Goal: Transaction & Acquisition: Purchase product/service

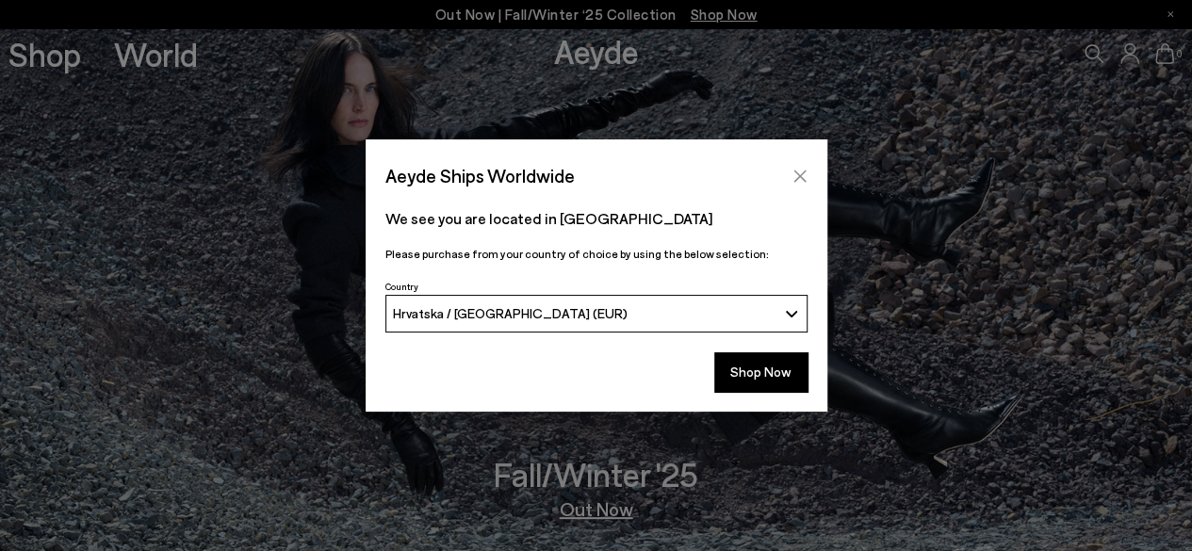
click at [795, 167] on button "Close" at bounding box center [800, 176] width 28 height 28
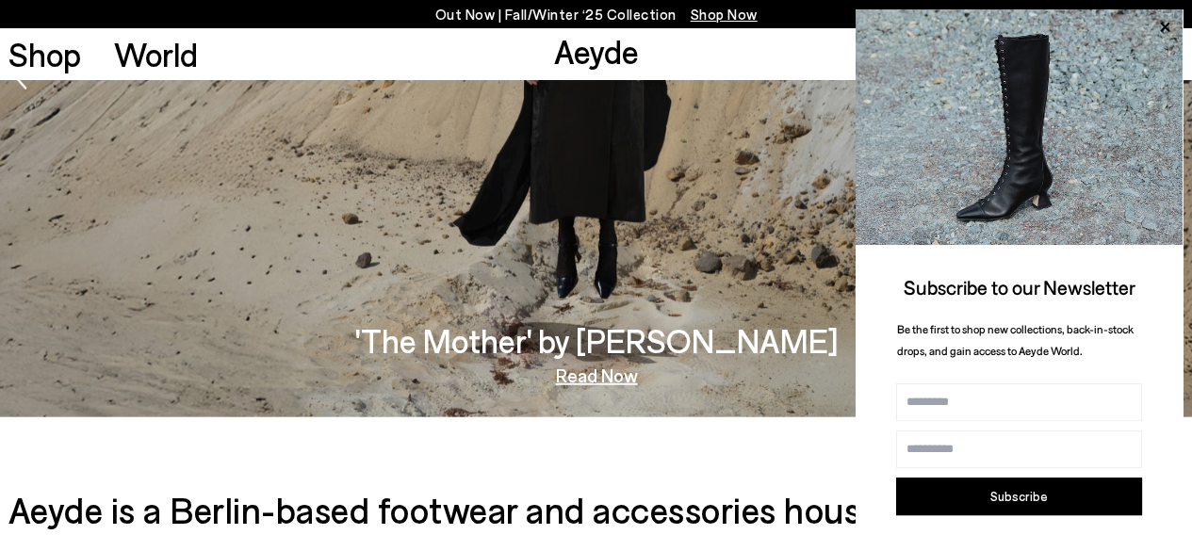
scroll to position [2173, 0]
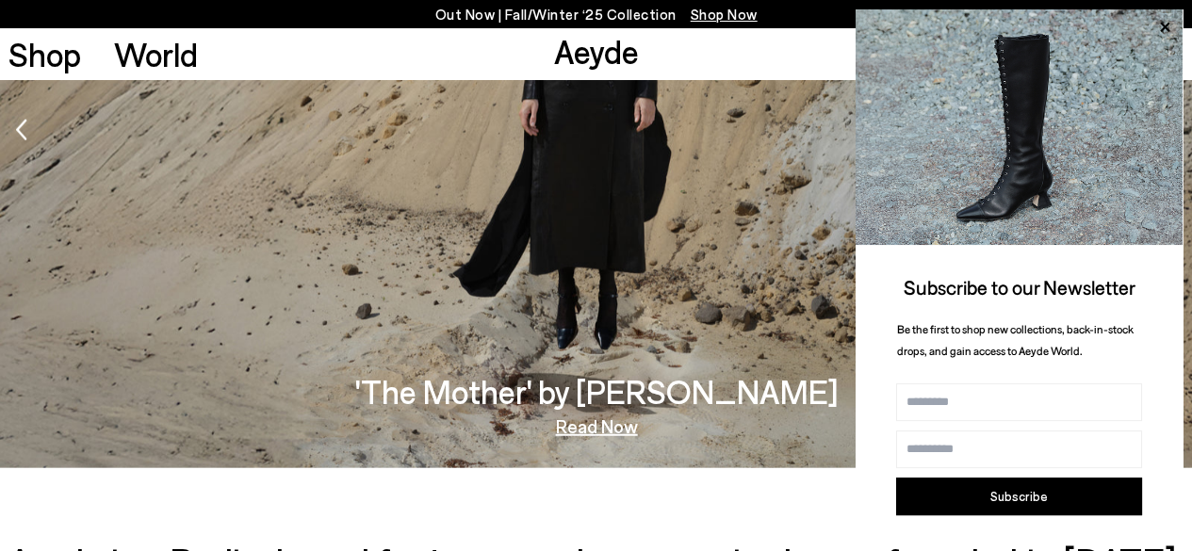
click at [584, 394] on h3 "'The Mother' by Tish Weinstock" at bounding box center [595, 391] width 483 height 33
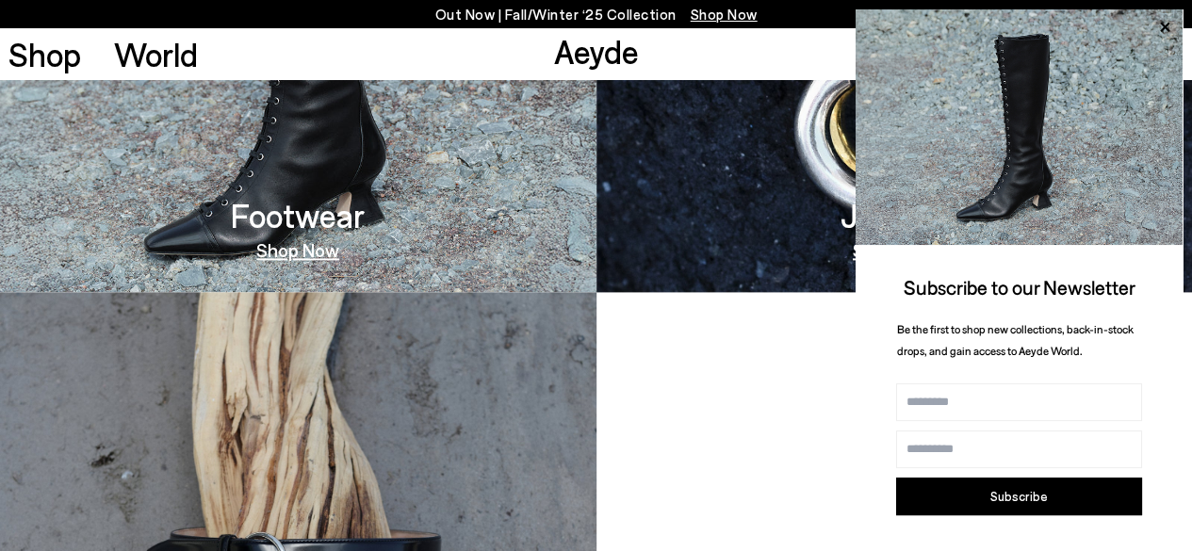
scroll to position [1155, 0]
click at [314, 250] on link "Shop Now" at bounding box center [297, 250] width 83 height 19
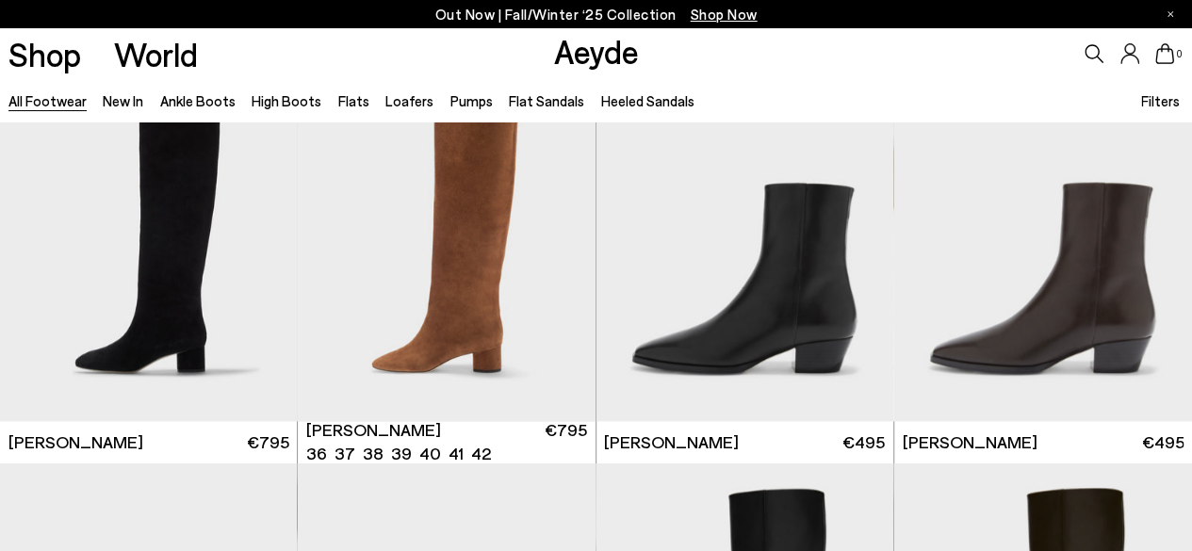
scroll to position [905, 0]
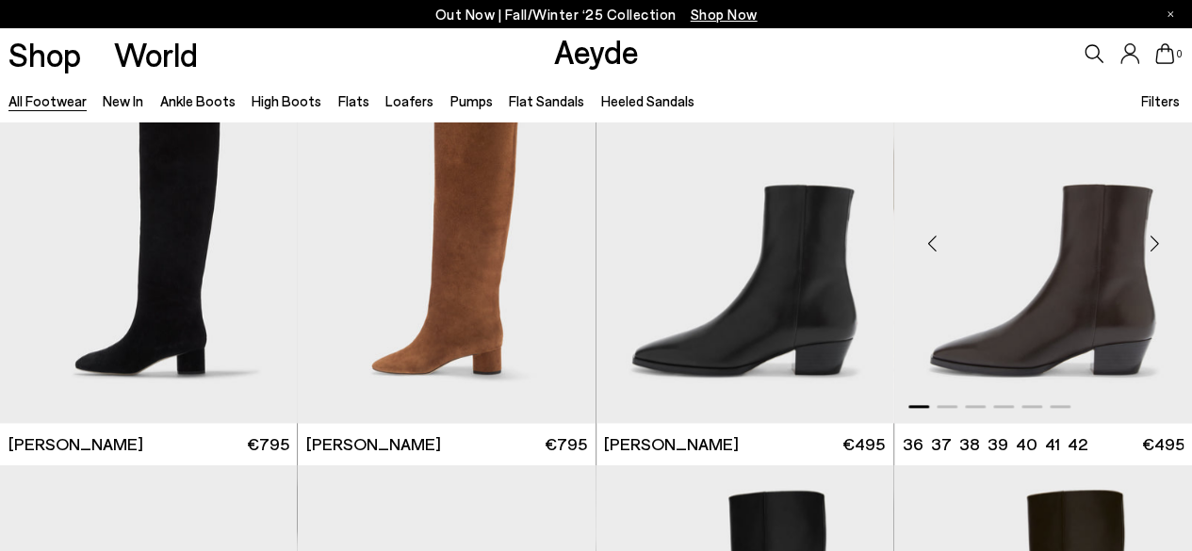
click at [1091, 301] on img "1 / 6" at bounding box center [1043, 236] width 298 height 374
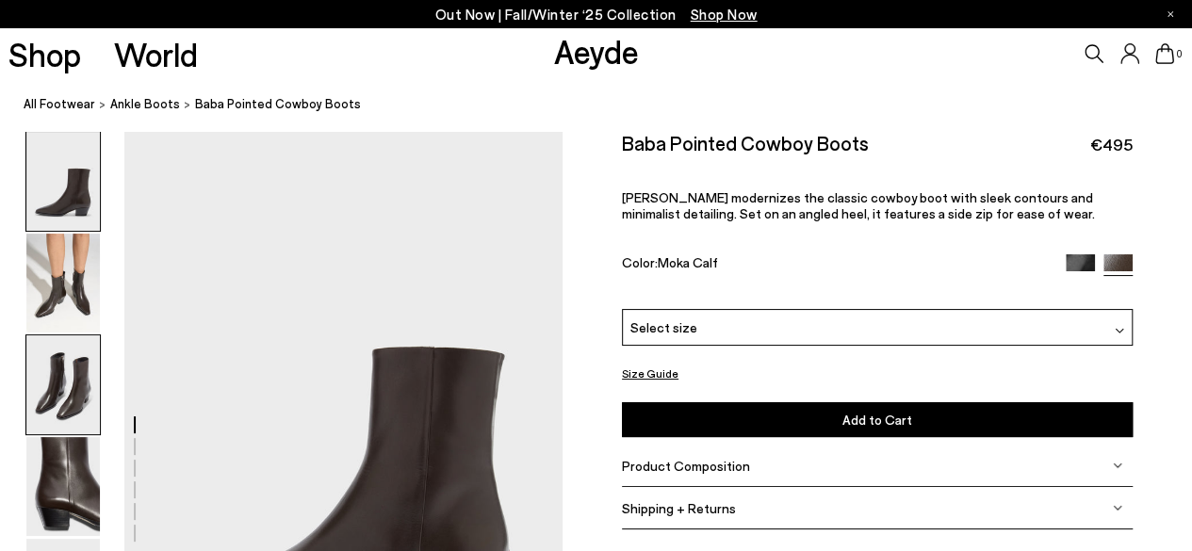
click at [62, 374] on img at bounding box center [63, 384] width 74 height 99
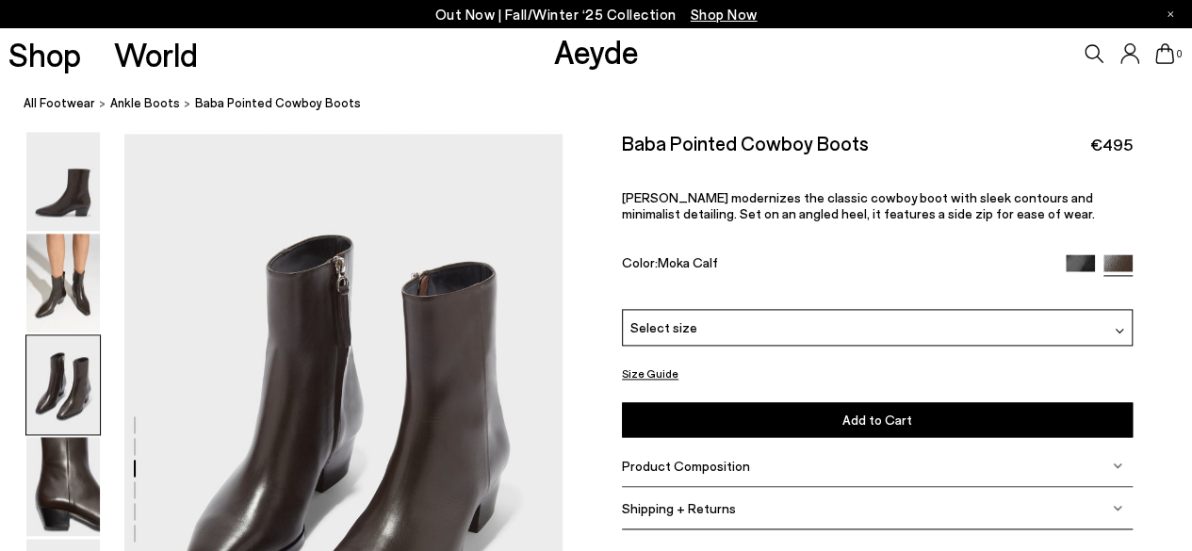
scroll to position [1174, 0]
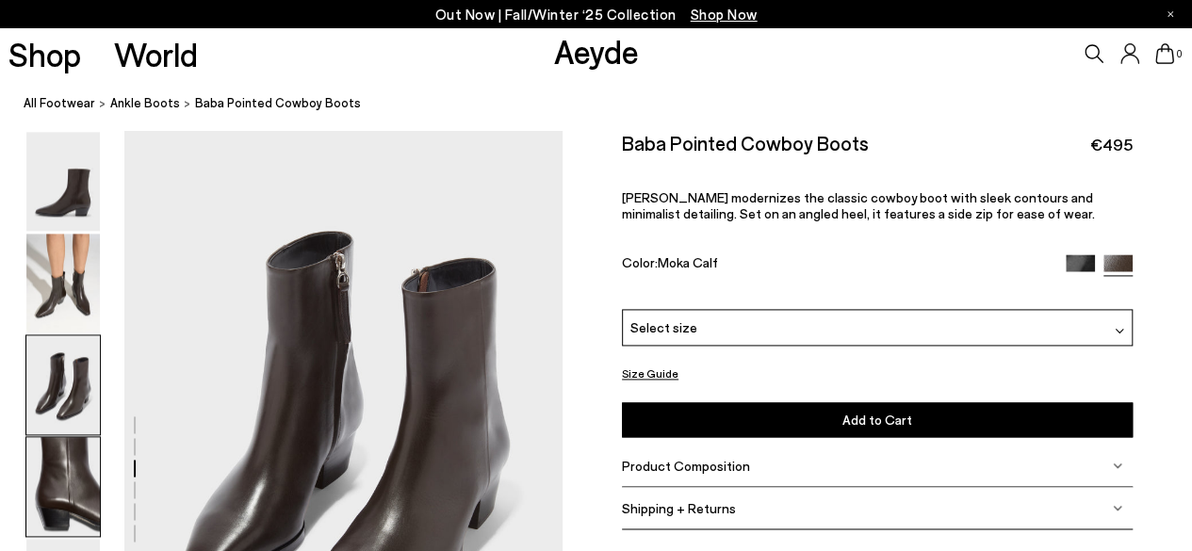
click at [72, 476] on img at bounding box center [63, 486] width 74 height 99
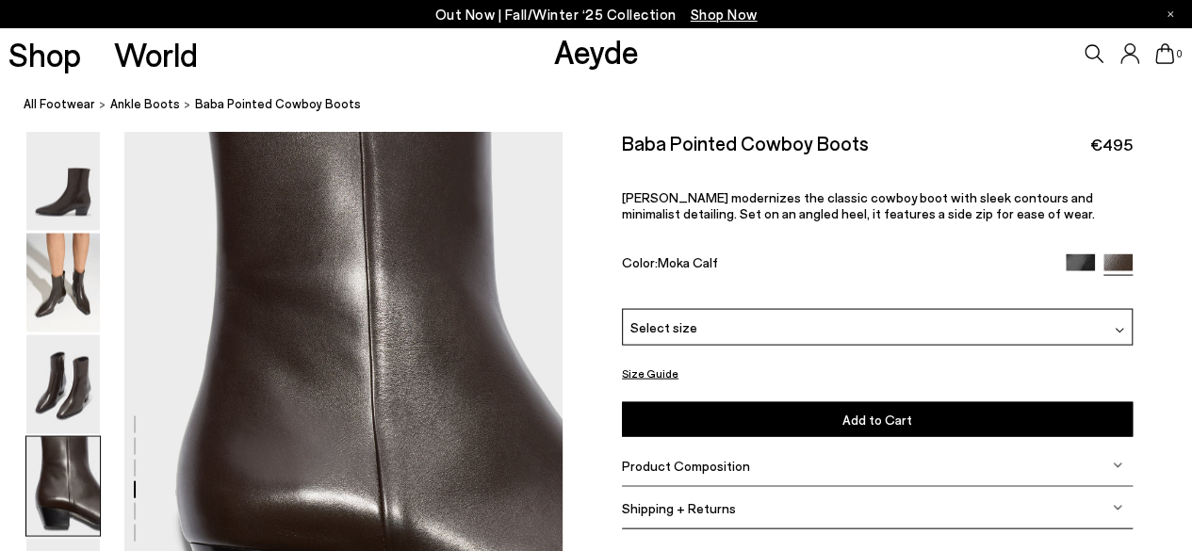
scroll to position [1761, 0]
click at [65, 499] on img at bounding box center [63, 486] width 74 height 99
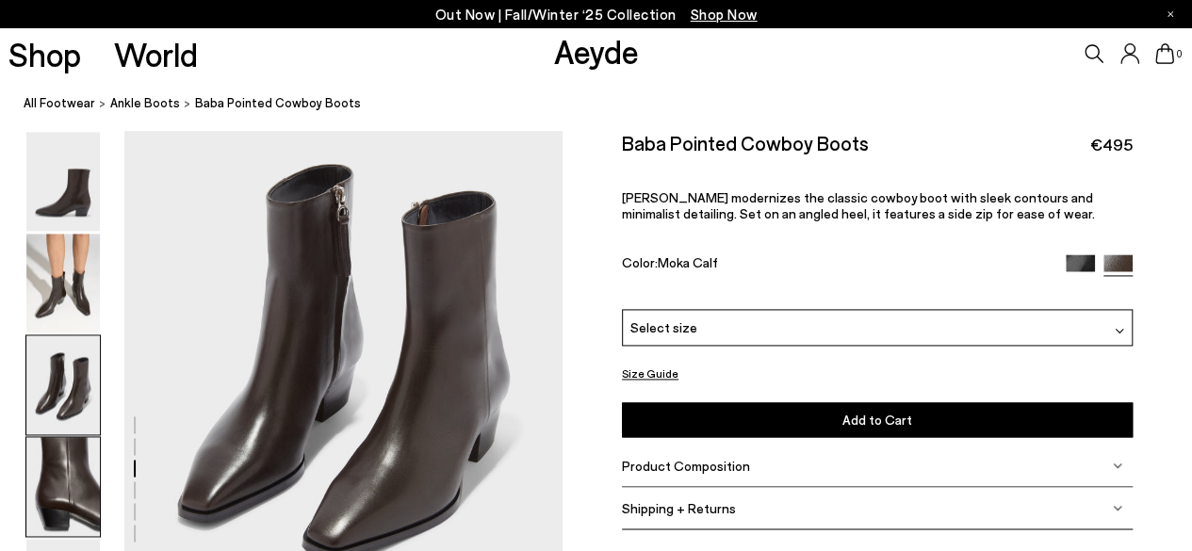
scroll to position [1234, 0]
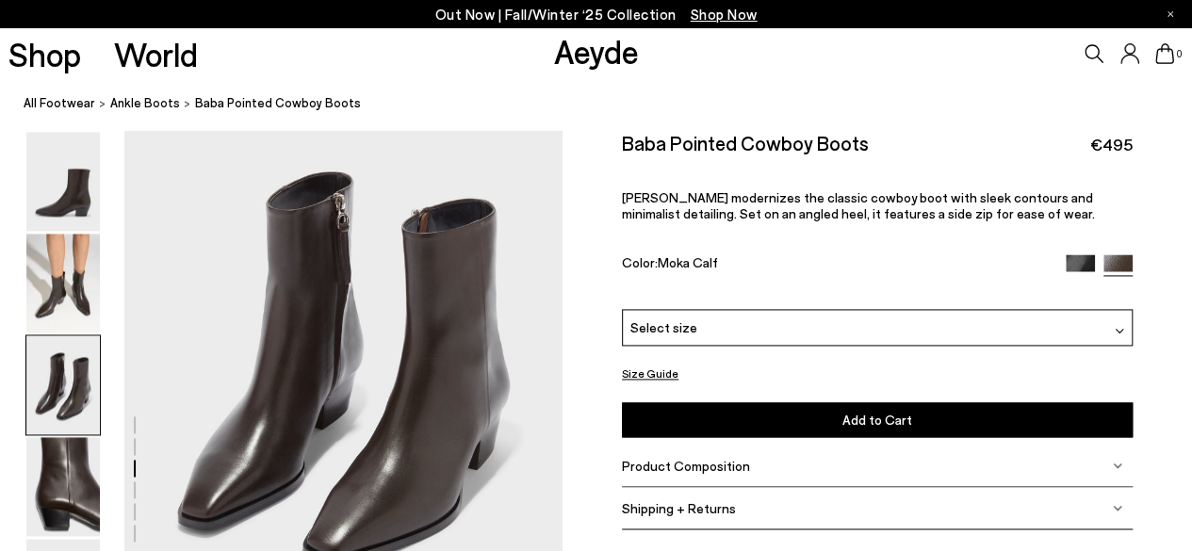
click at [1082, 258] on img at bounding box center [1080, 268] width 29 height 29
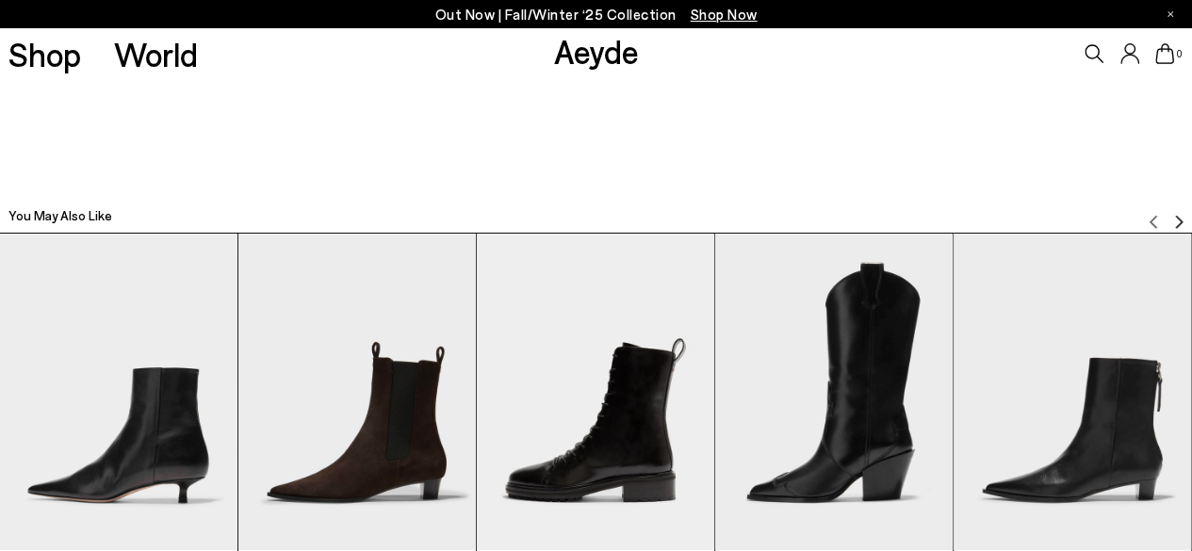
scroll to position [3561, 0]
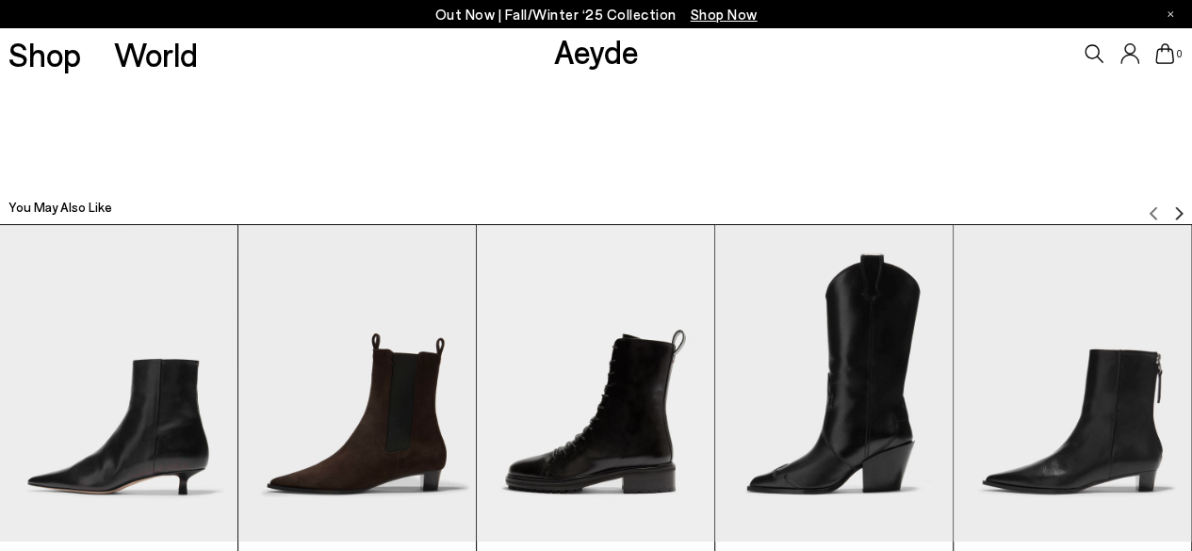
click at [378, 467] on img "2 / 12" at bounding box center [356, 383] width 237 height 317
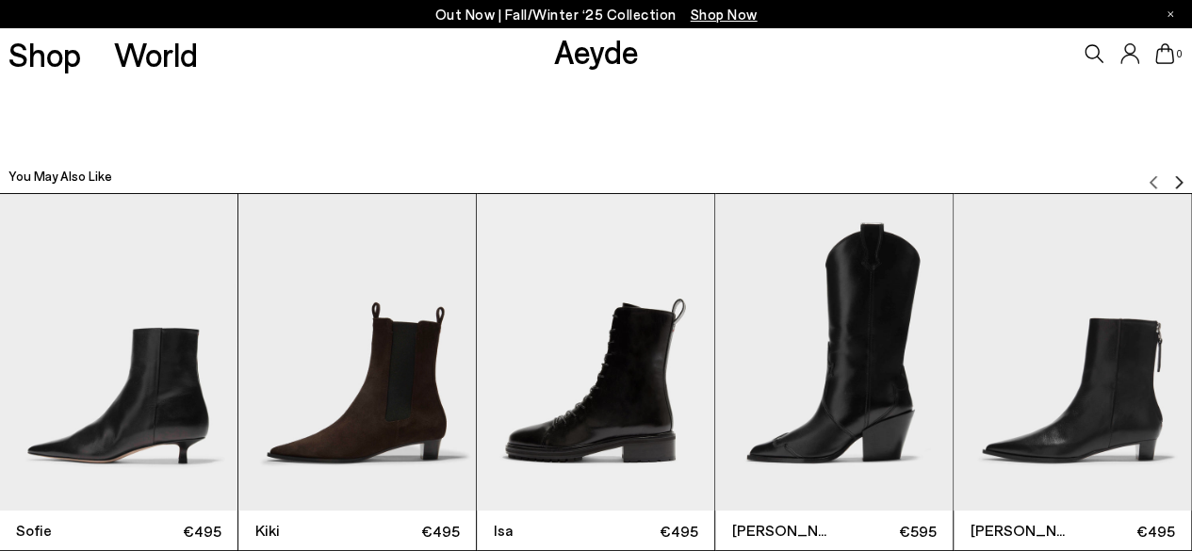
scroll to position [3554, 0]
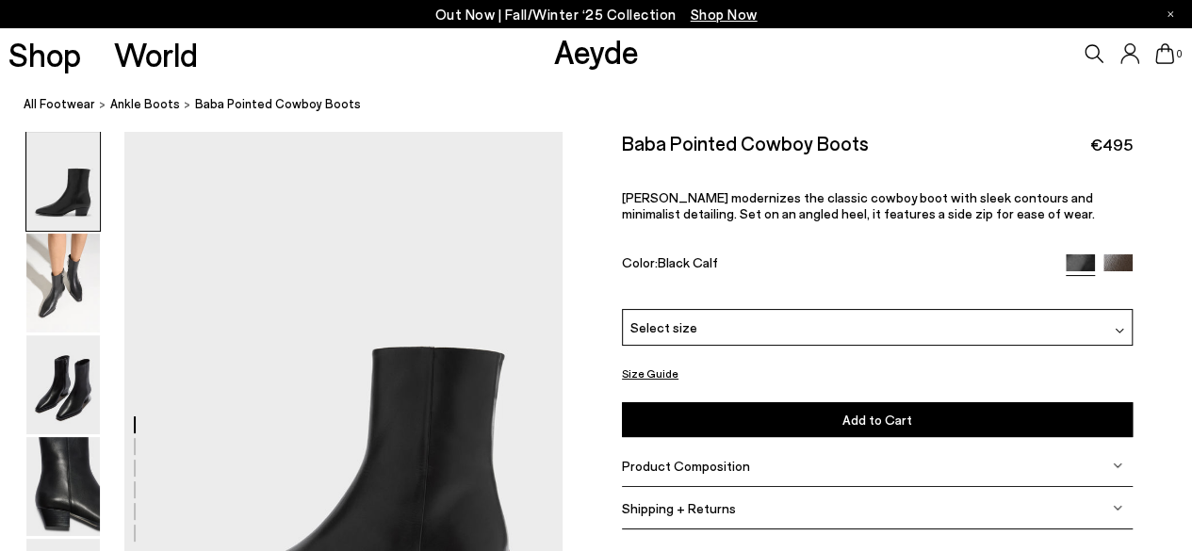
click at [1120, 258] on img at bounding box center [1118, 268] width 29 height 29
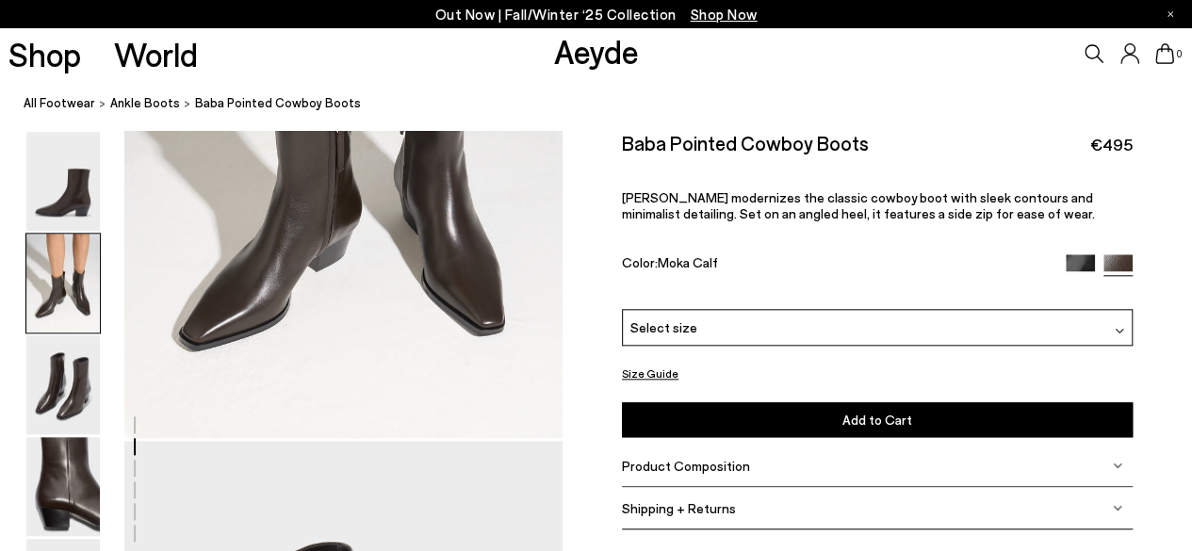
scroll to position [867, 0]
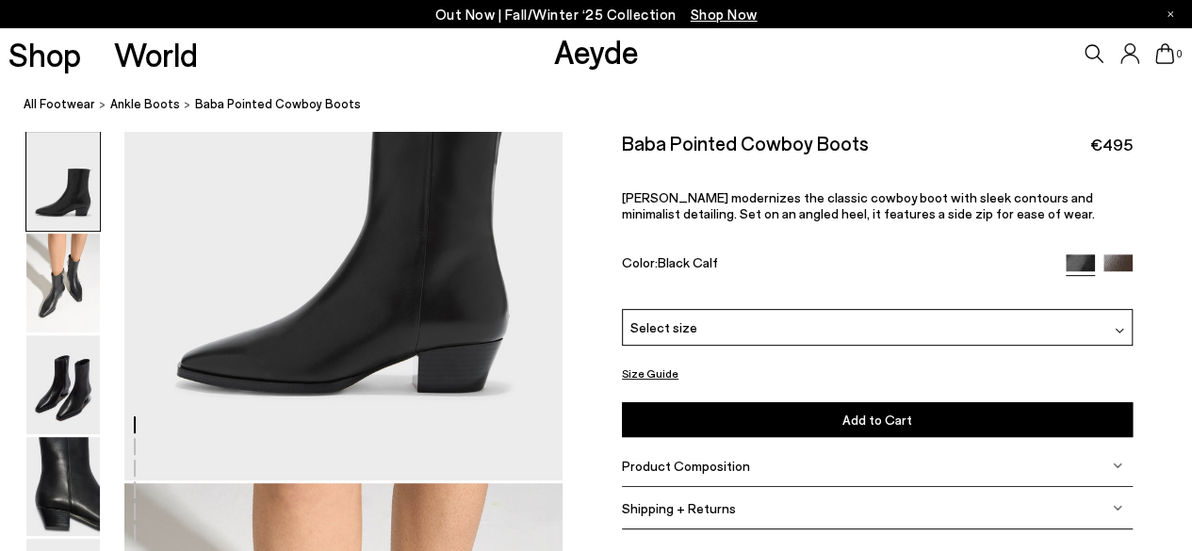
scroll to position [264, 0]
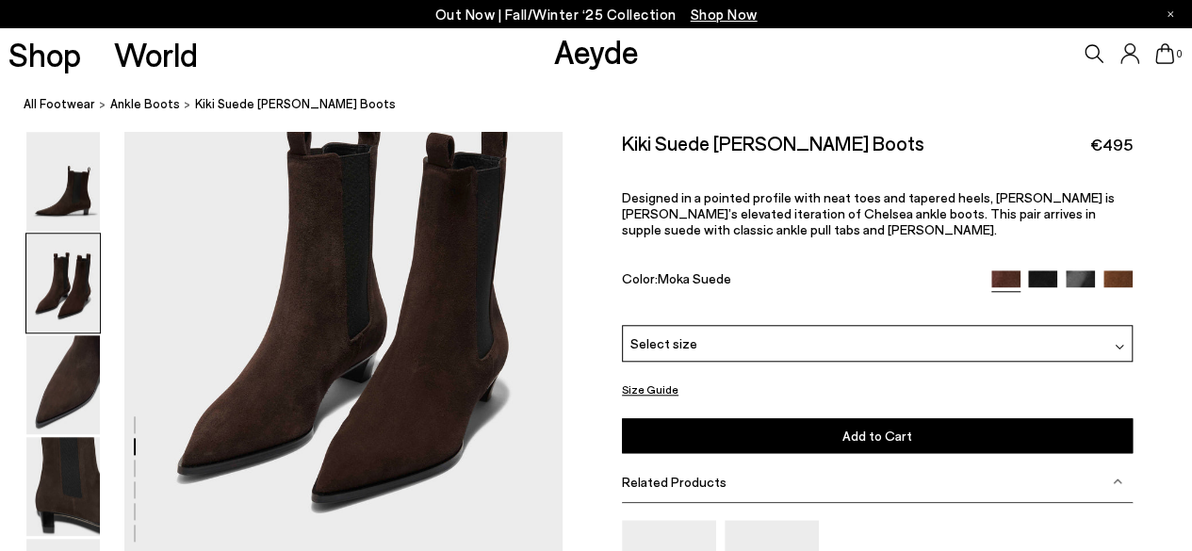
scroll to position [754, 0]
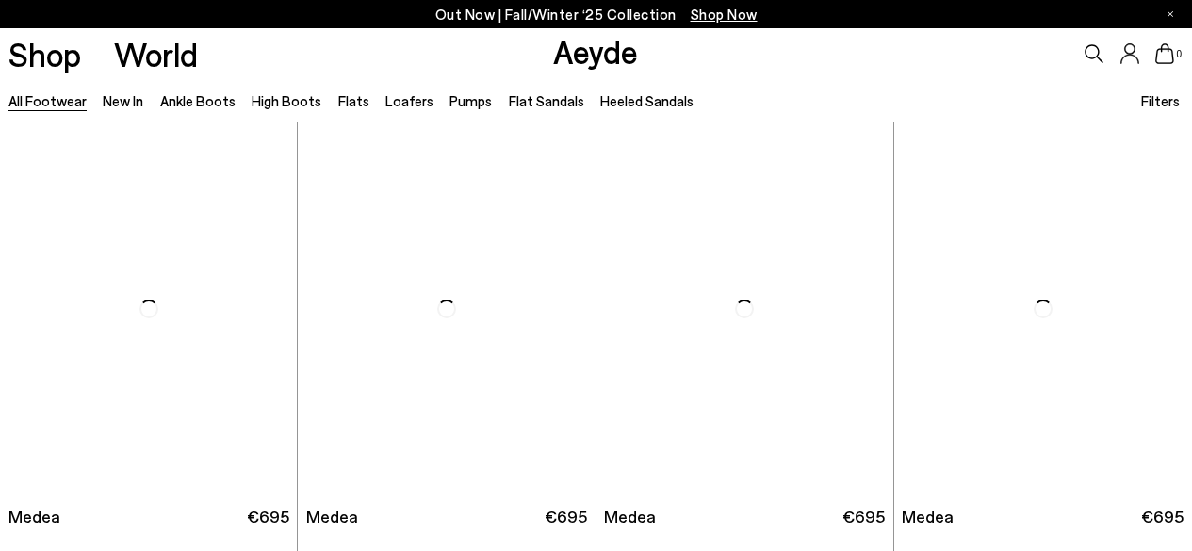
scroll to position [905, 0]
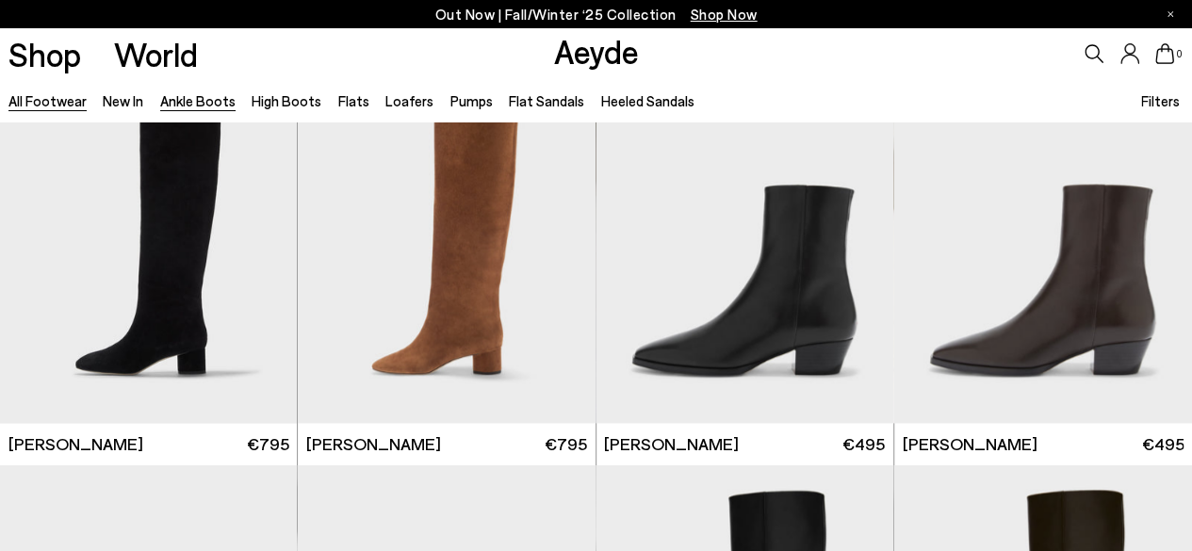
click at [207, 105] on link "Ankle Boots" at bounding box center [197, 100] width 75 height 17
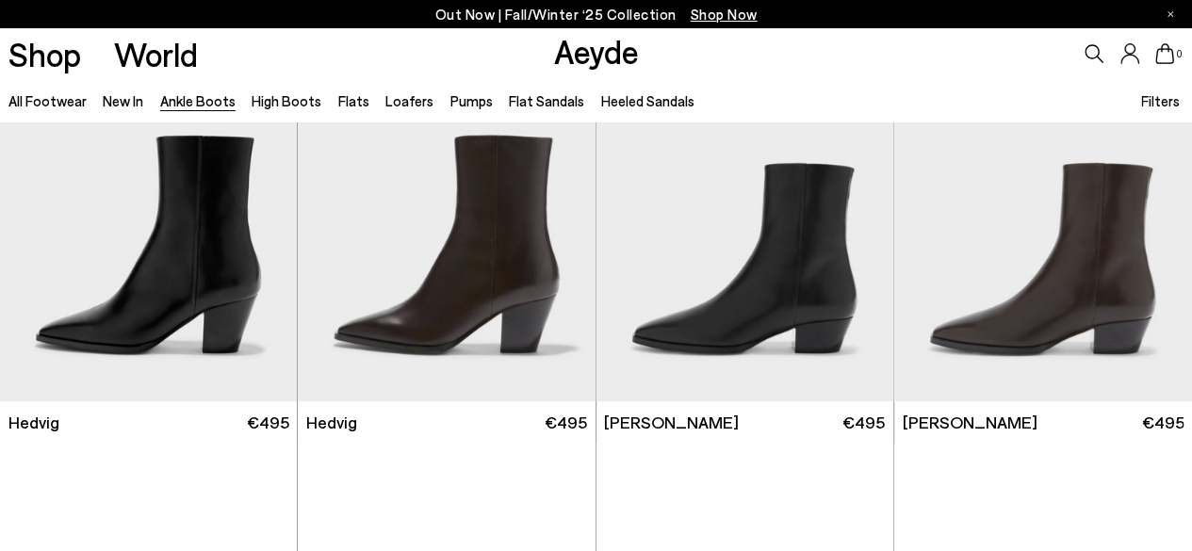
scroll to position [452, 0]
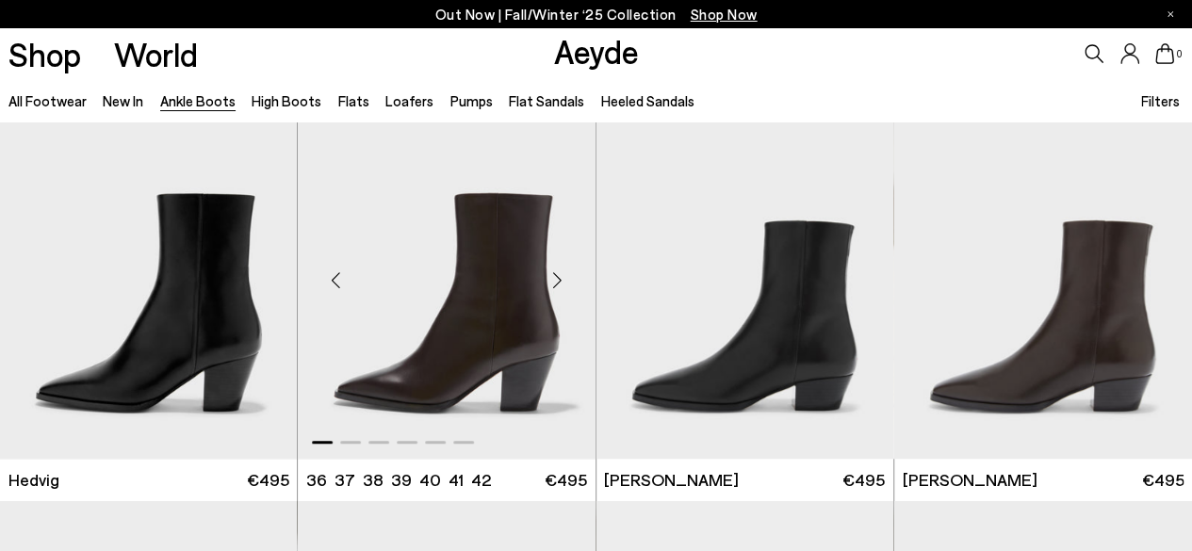
click at [462, 382] on img "1 / 6" at bounding box center [447, 273] width 298 height 374
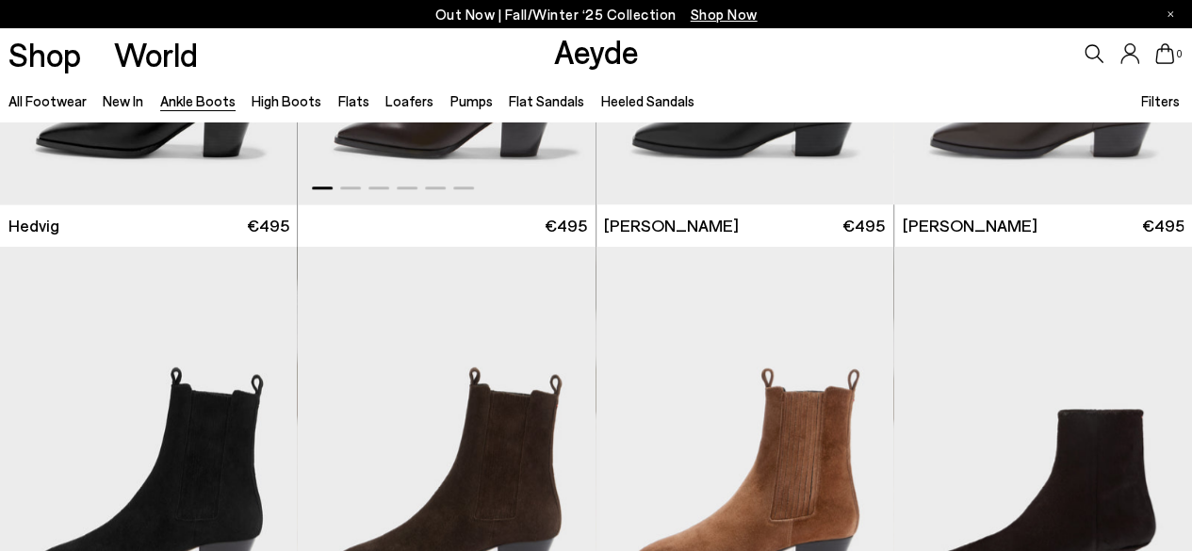
scroll to position [754, 0]
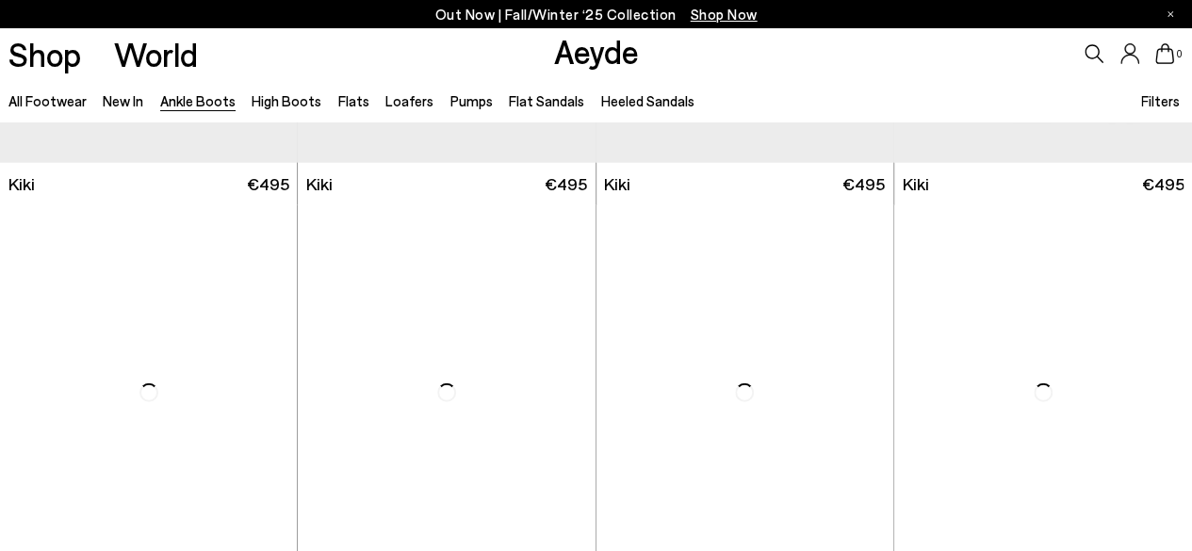
scroll to position [2450, 0]
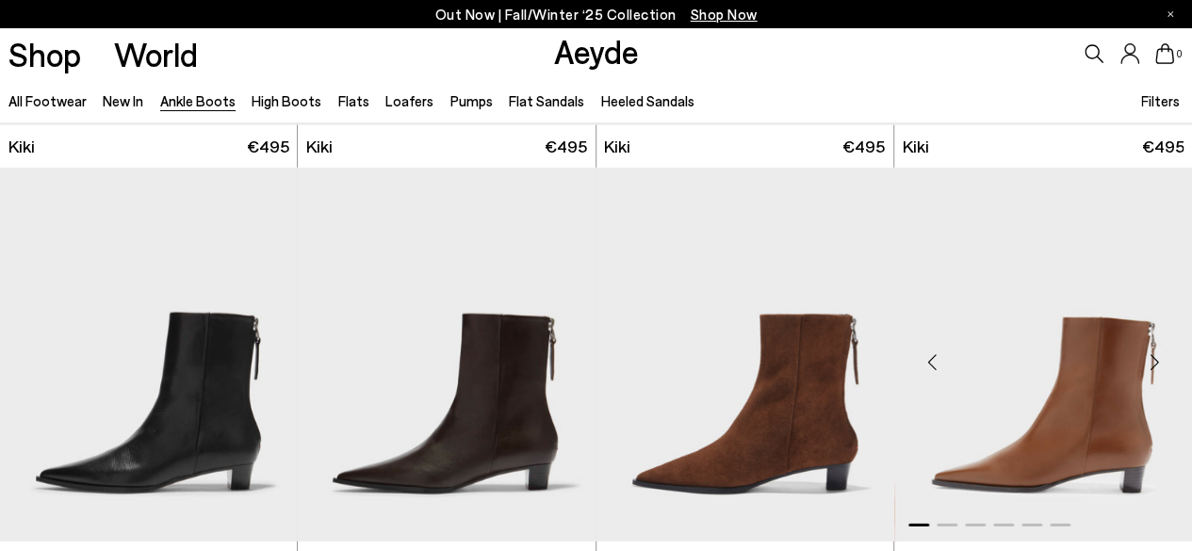
click at [1036, 442] on img "1 / 6" at bounding box center [1043, 355] width 298 height 374
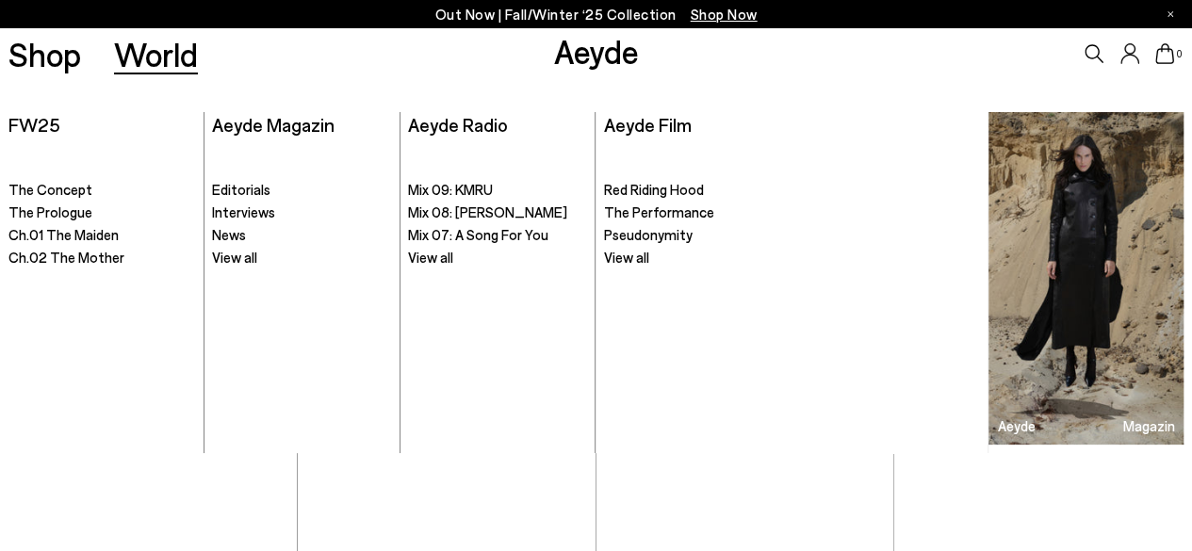
scroll to position [5353, 0]
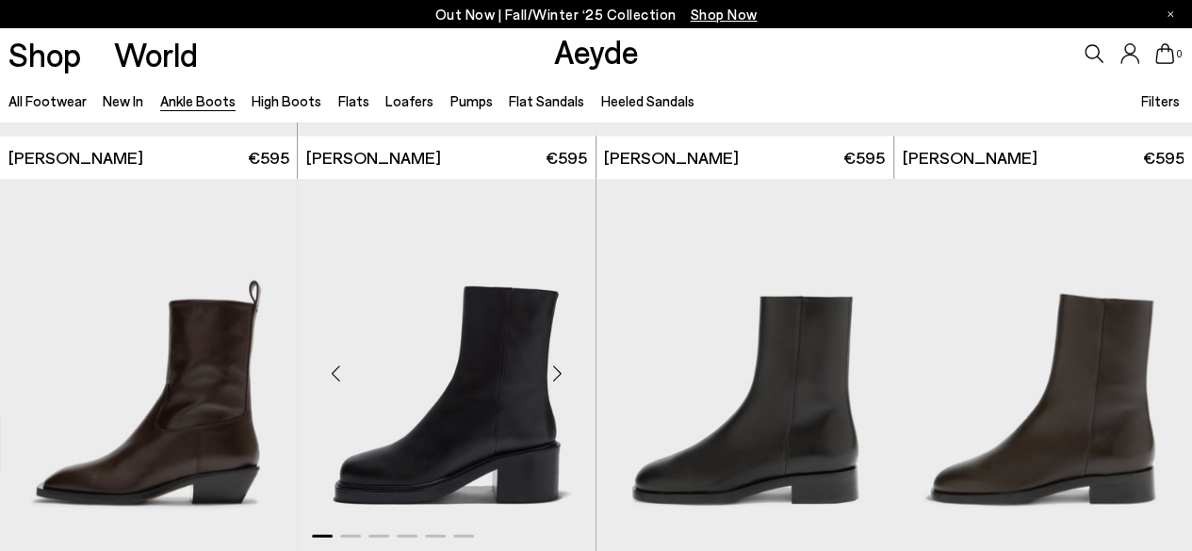
click at [479, 438] on img "1 / 6" at bounding box center [447, 365] width 298 height 374
click at [159, 486] on img "1 / 6" at bounding box center [149, 365] width 298 height 374
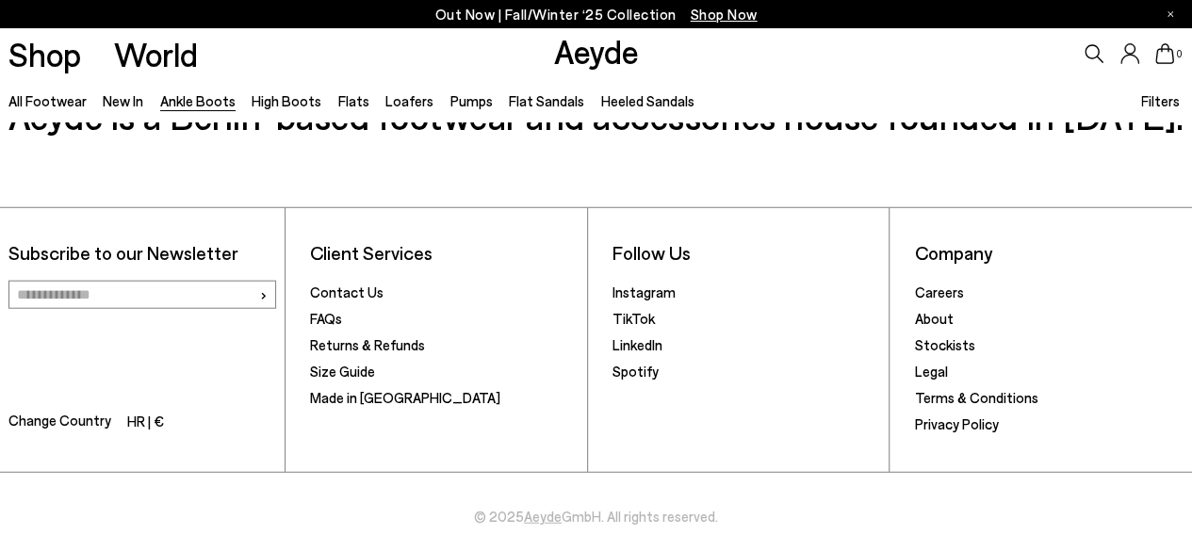
scroll to position [9293, 0]
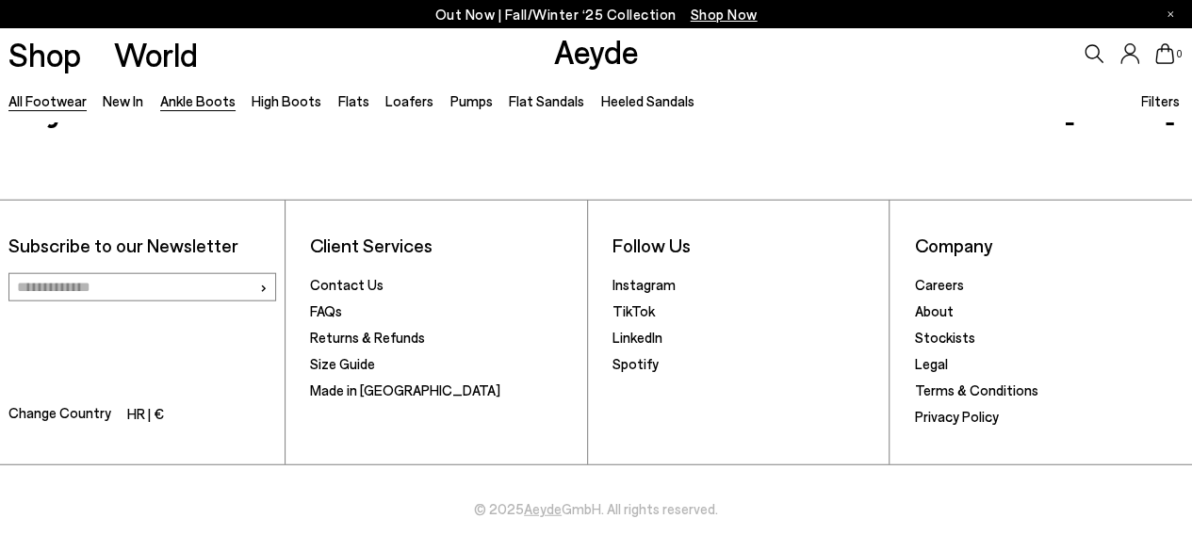
click at [52, 106] on link "All Footwear" at bounding box center [47, 100] width 78 height 17
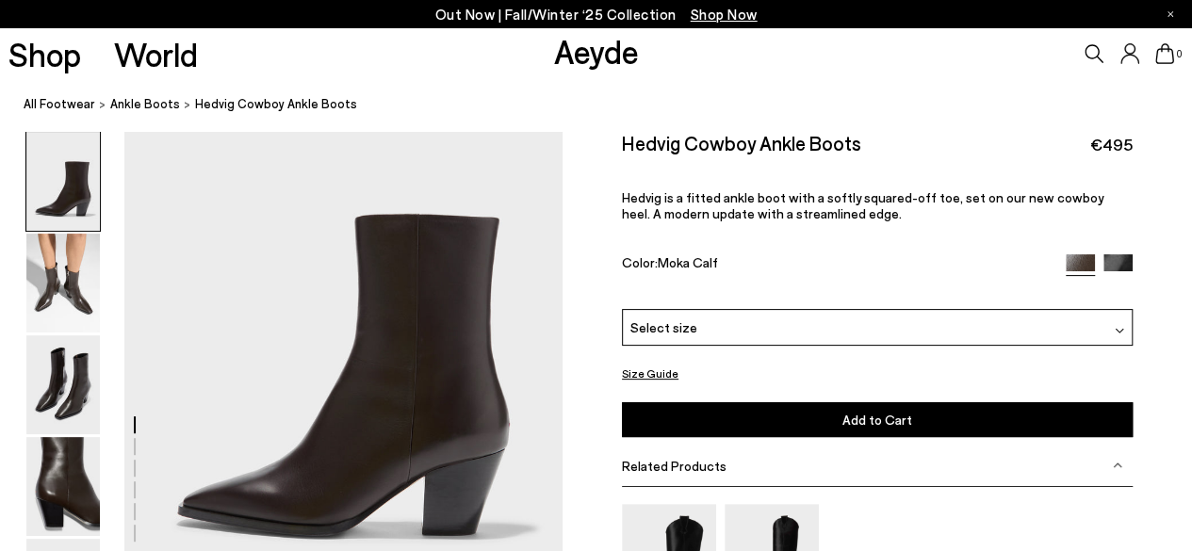
scroll to position [151, 0]
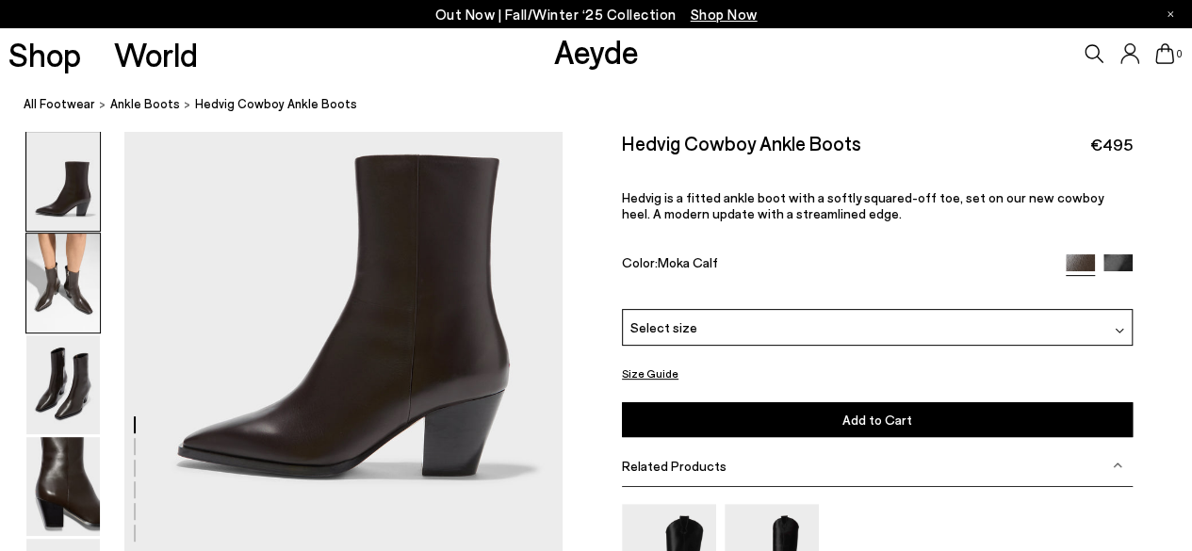
click at [72, 293] on img at bounding box center [63, 283] width 74 height 99
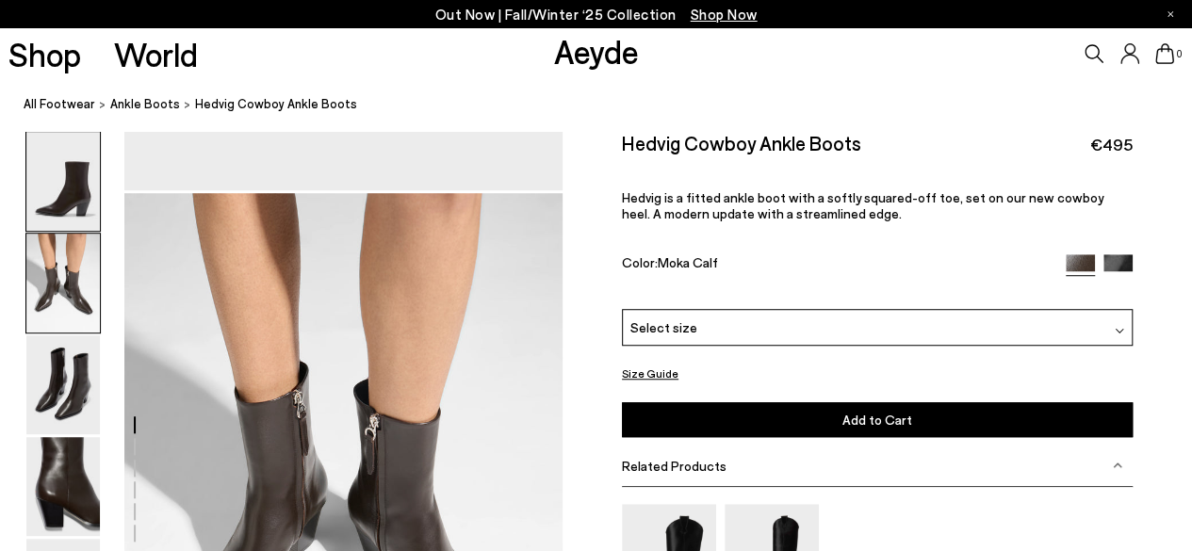
scroll to position [588, 0]
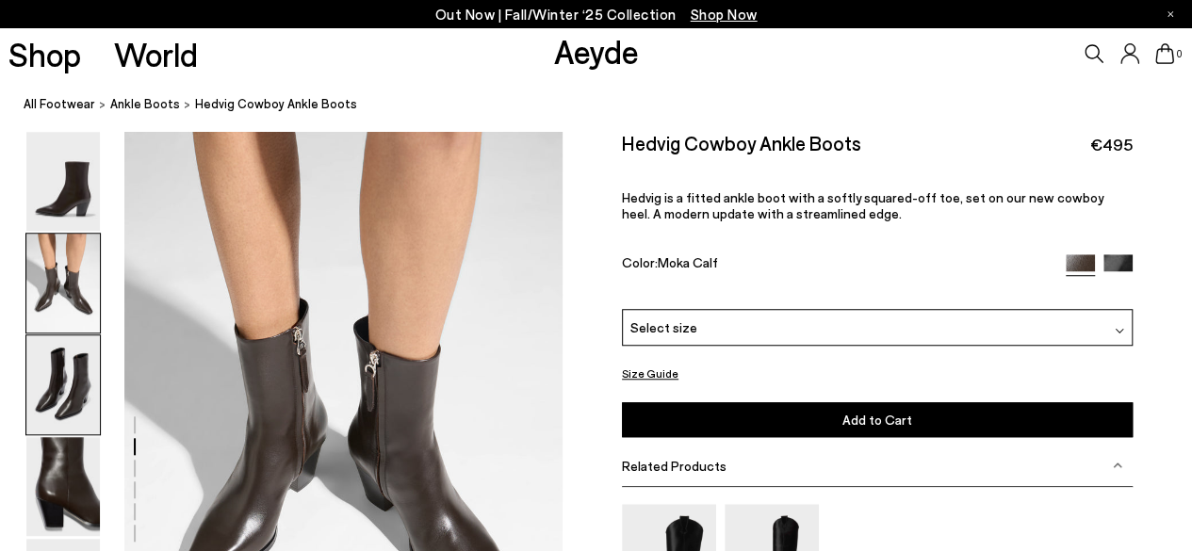
click at [77, 395] on img at bounding box center [63, 384] width 74 height 99
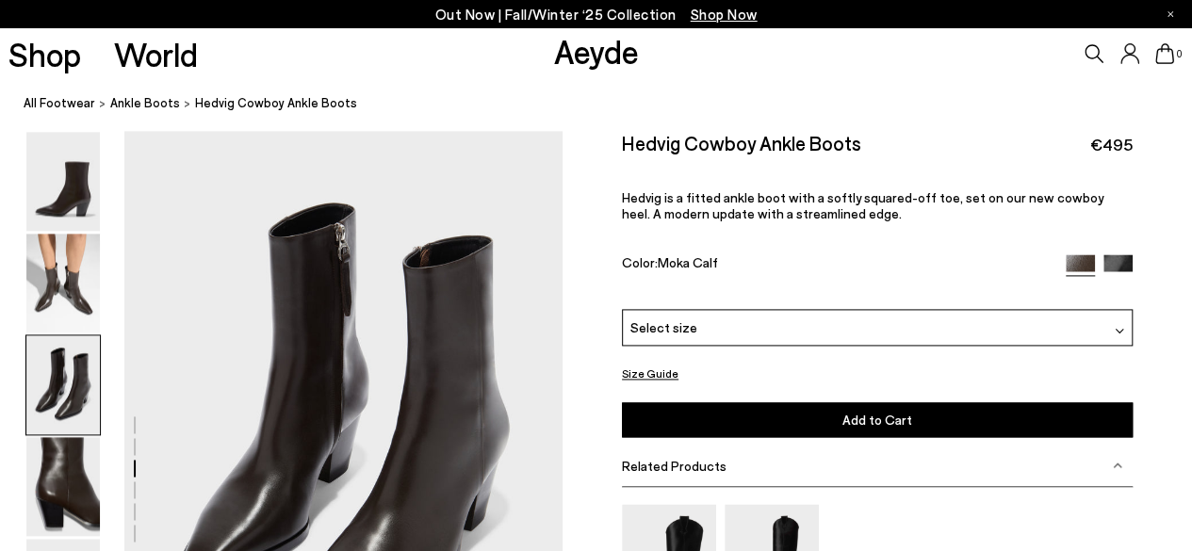
scroll to position [1174, 0]
click at [55, 500] on img at bounding box center [63, 486] width 74 height 99
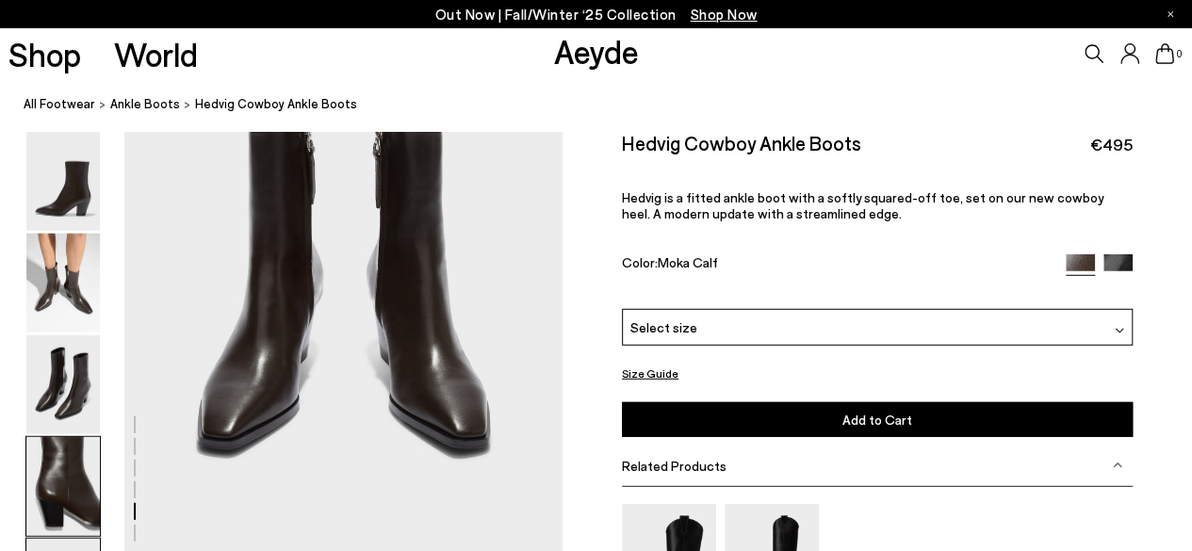
scroll to position [2478, 0]
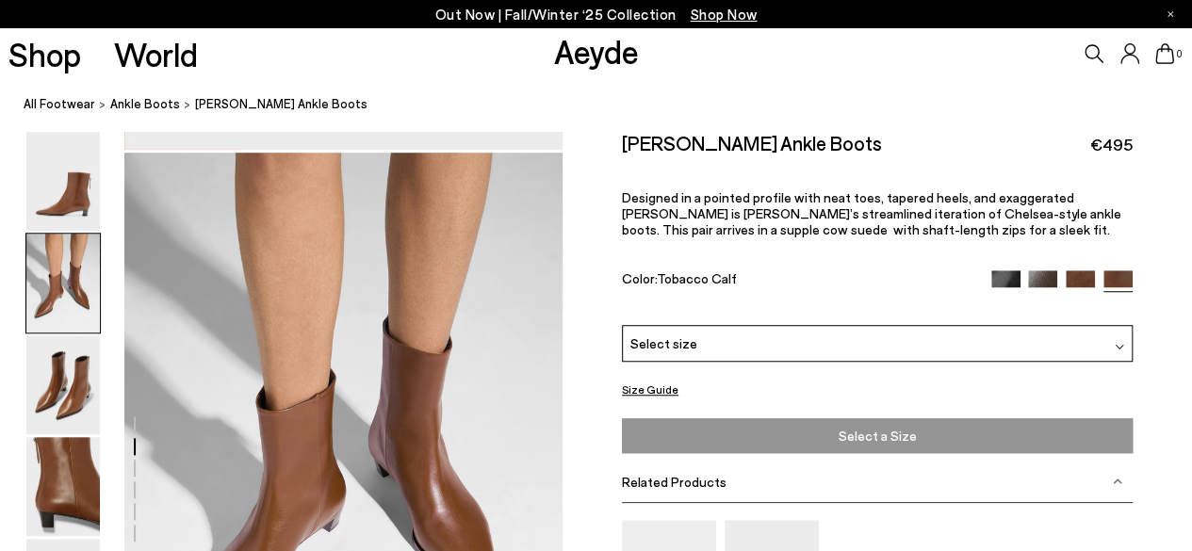
scroll to position [679, 0]
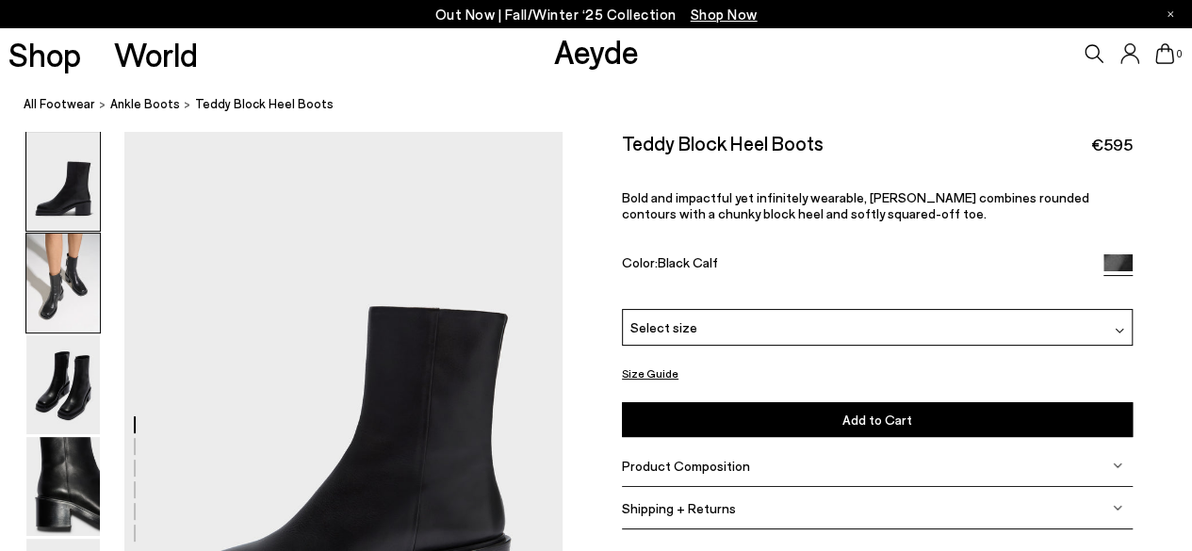
click at [56, 279] on img at bounding box center [63, 283] width 74 height 99
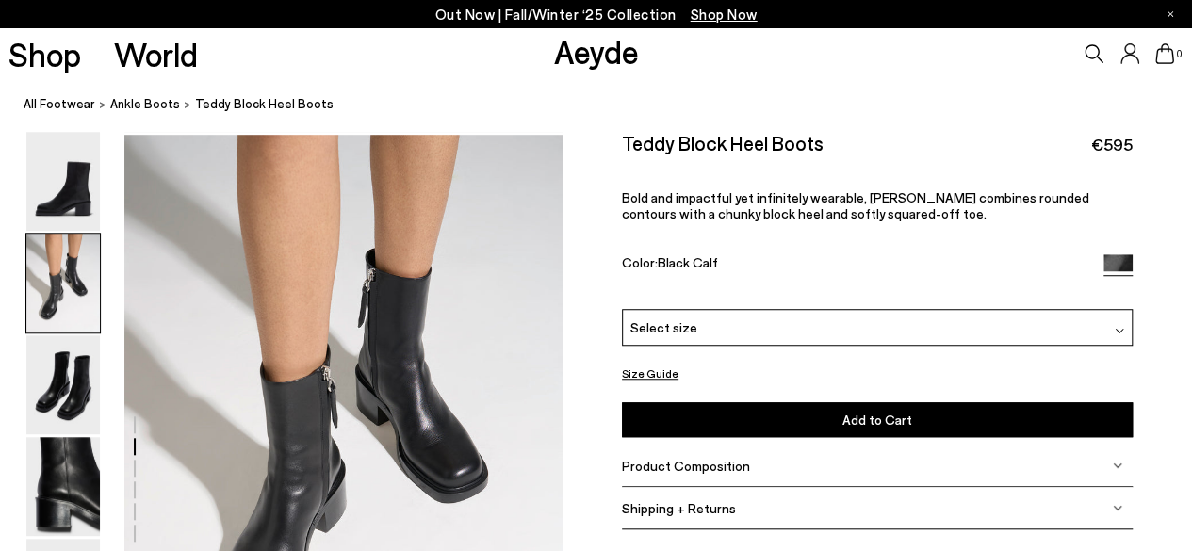
scroll to position [588, 0]
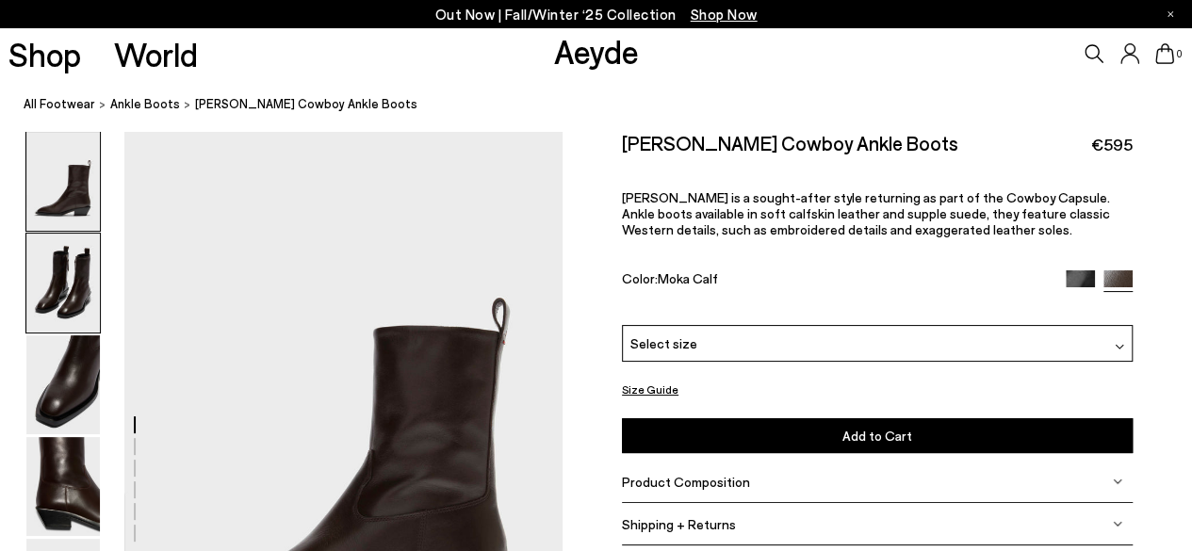
click at [73, 306] on img at bounding box center [63, 283] width 74 height 99
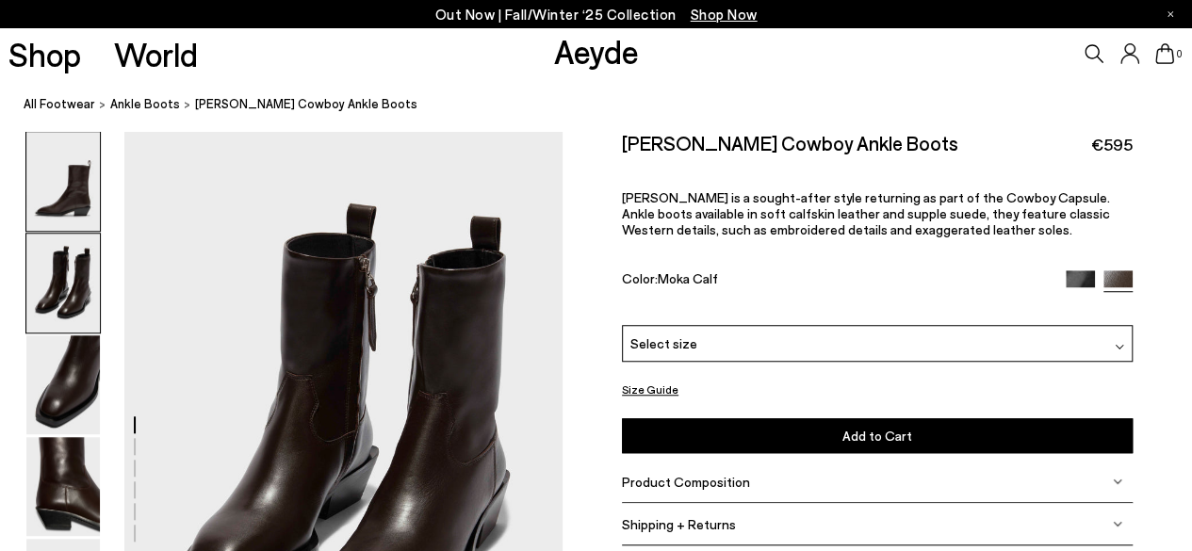
scroll to position [588, 0]
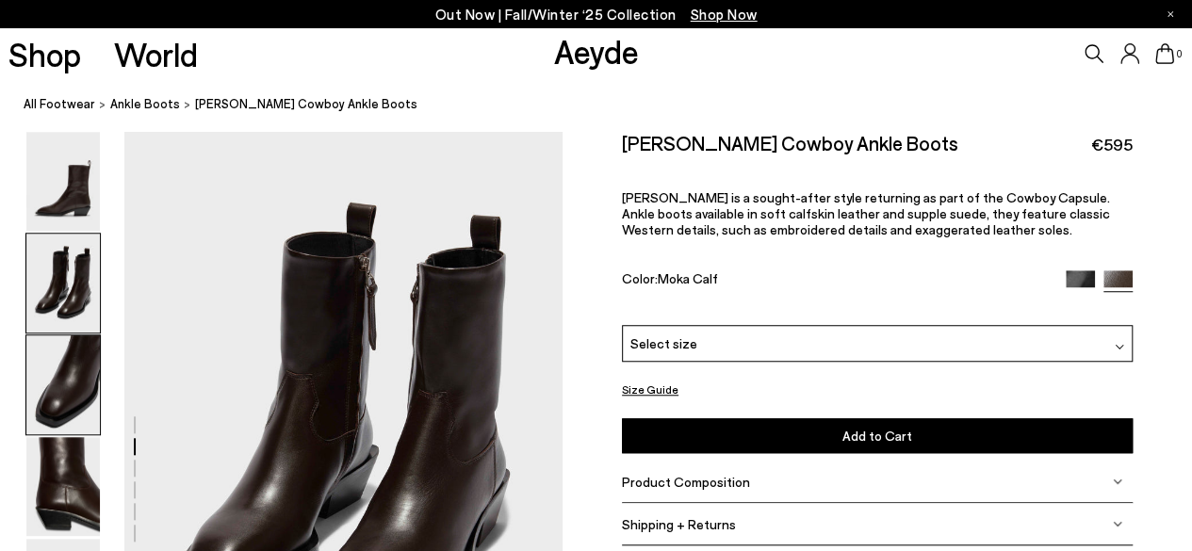
click at [75, 391] on img at bounding box center [63, 384] width 74 height 99
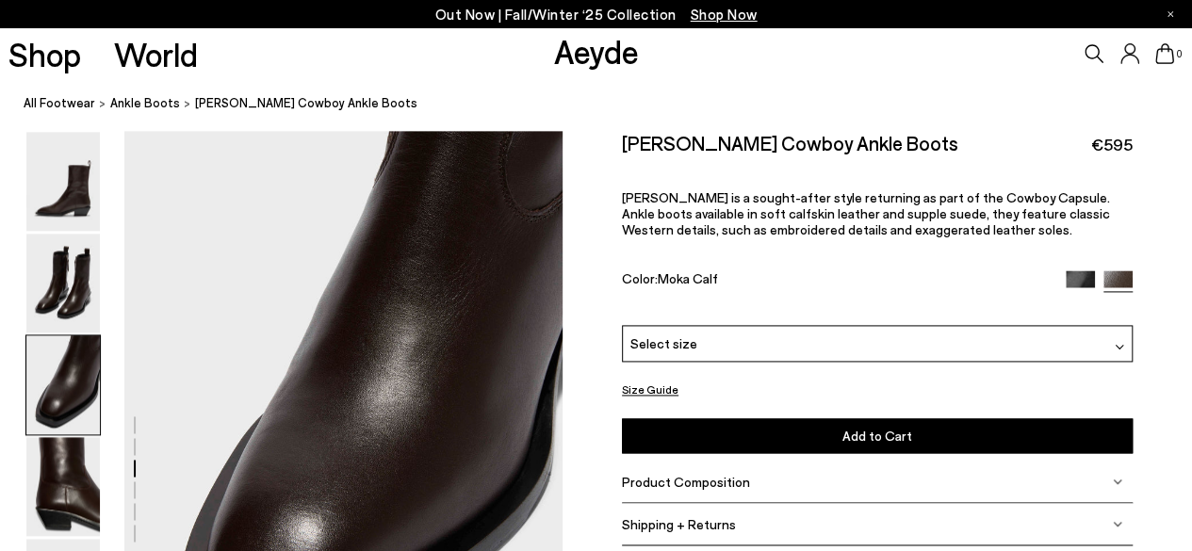
scroll to position [1174, 0]
click at [70, 479] on img at bounding box center [63, 486] width 74 height 99
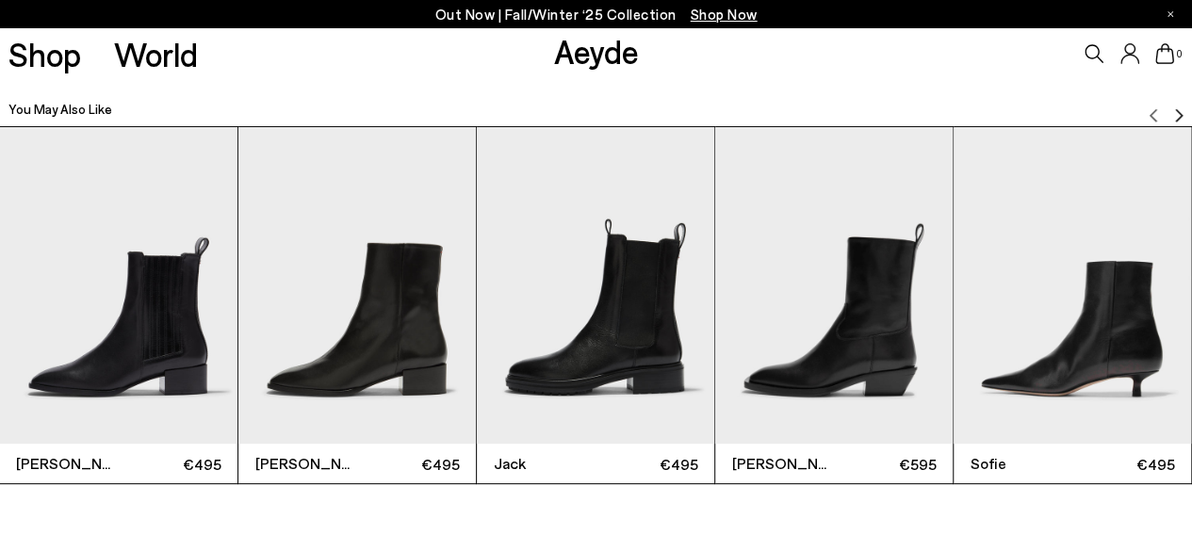
scroll to position [3684, 0]
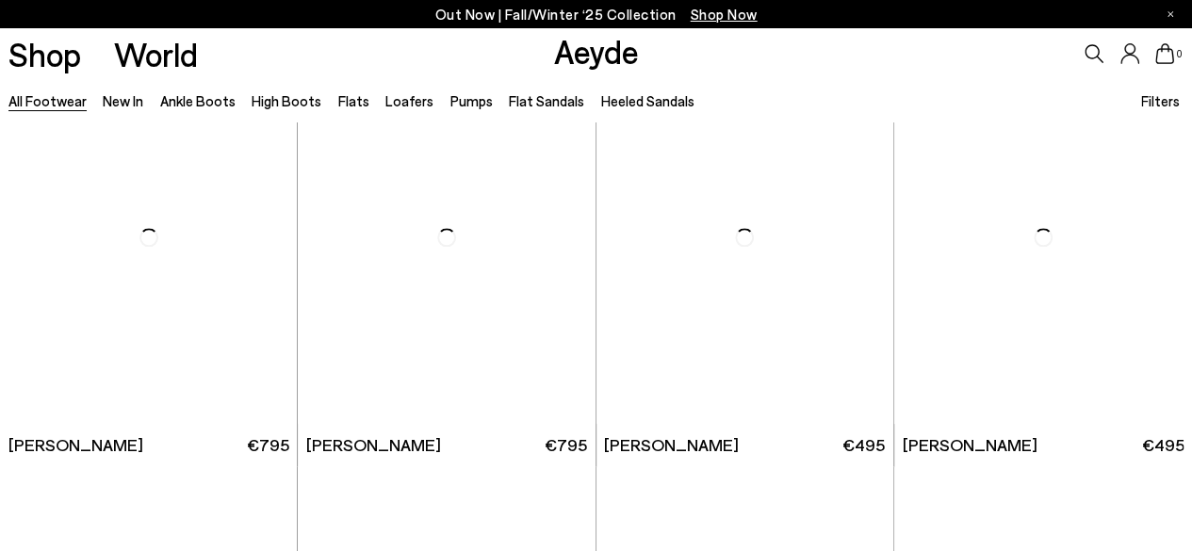
scroll to position [905, 0]
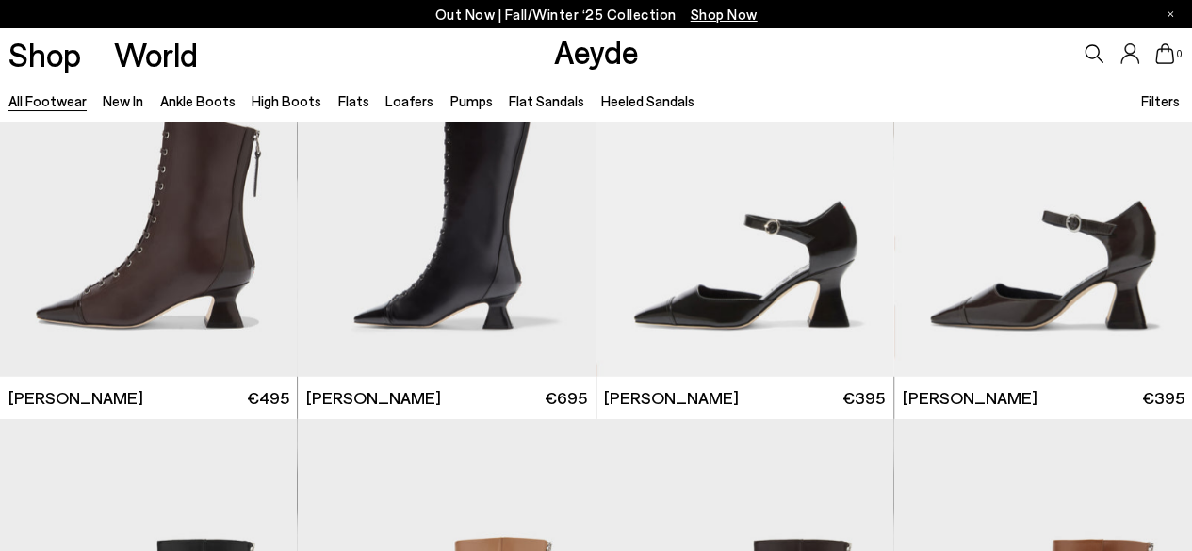
scroll to position [2676, 0]
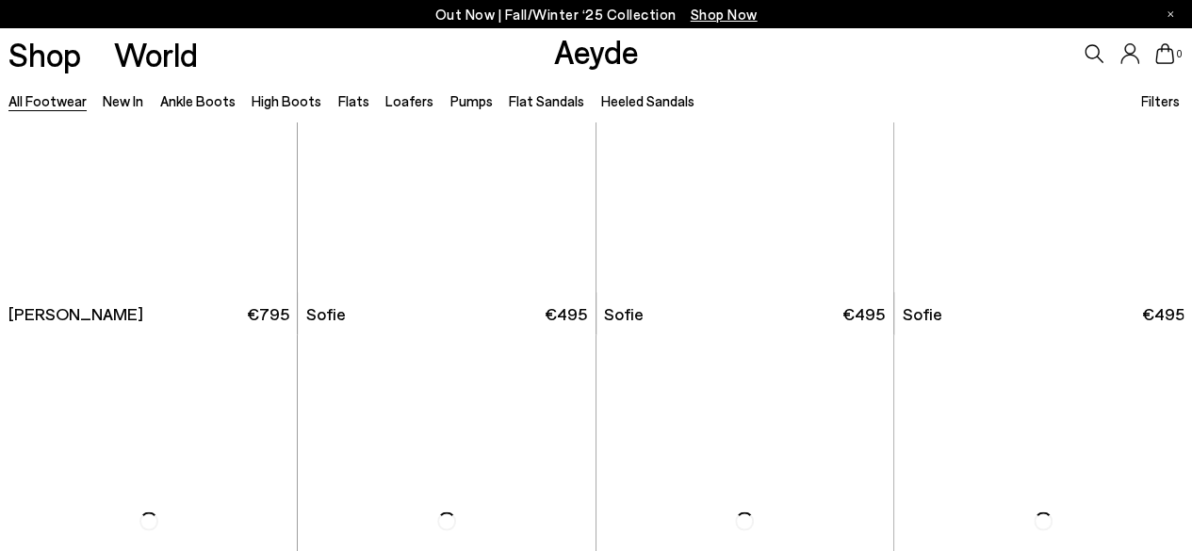
scroll to position [5353, 0]
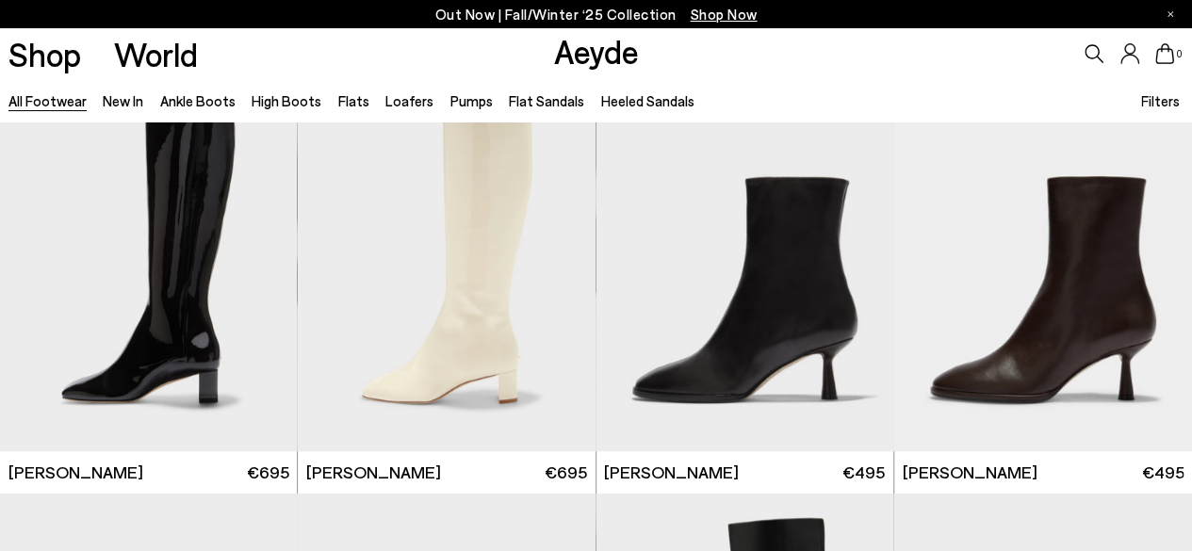
scroll to position [7954, 0]
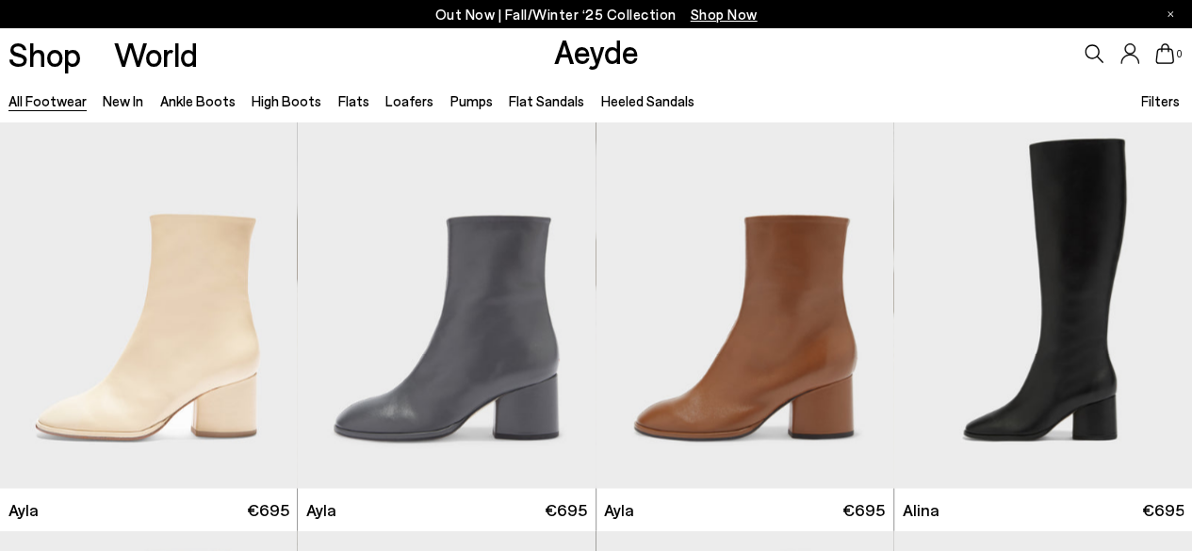
scroll to position [8783, 0]
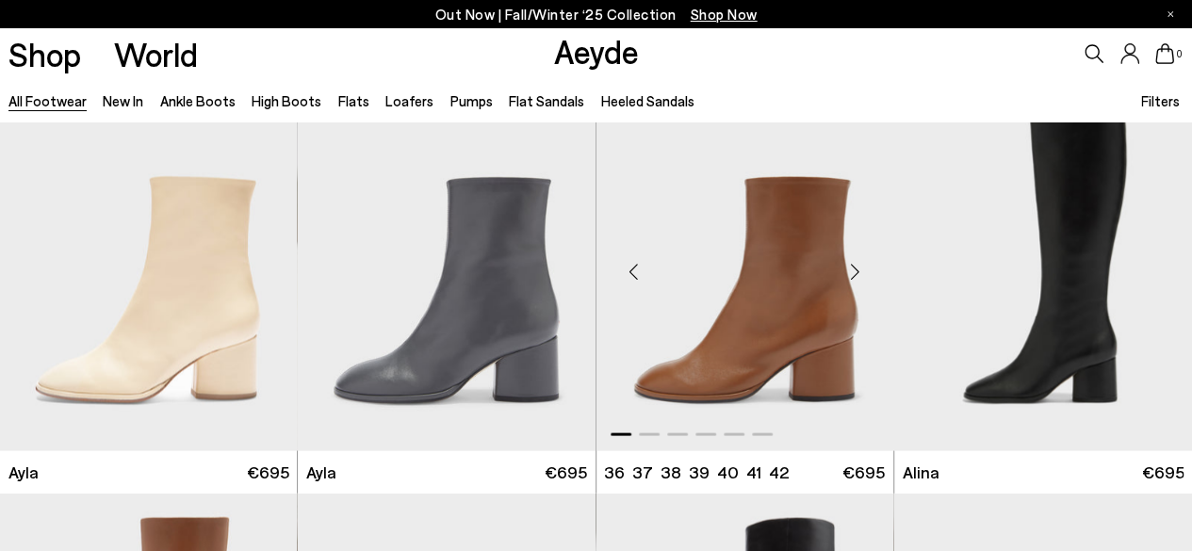
click at [699, 378] on img "1 / 6" at bounding box center [746, 263] width 298 height 374
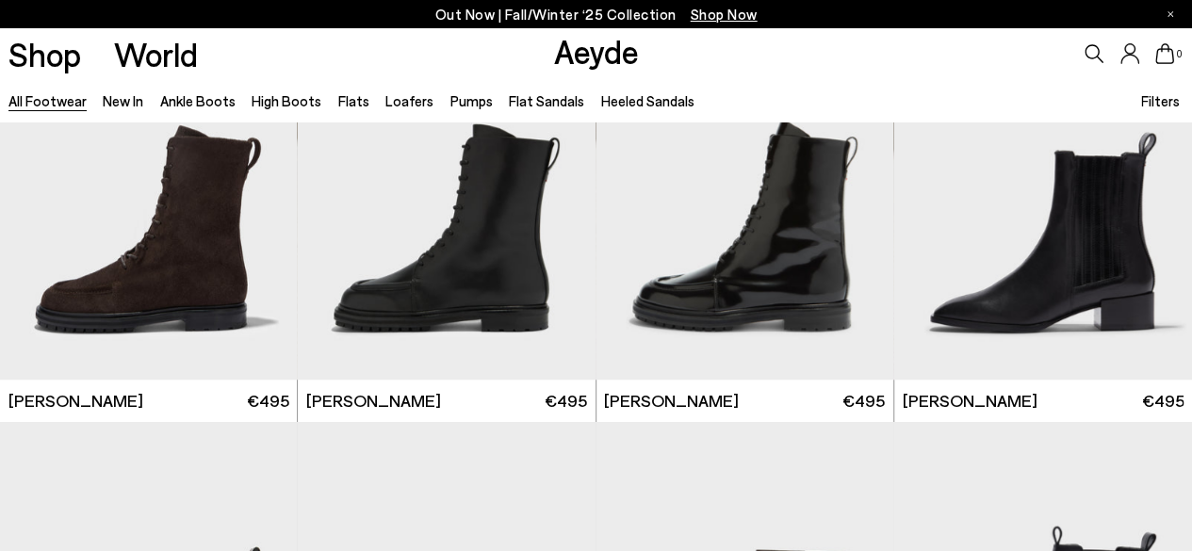
scroll to position [11346, 0]
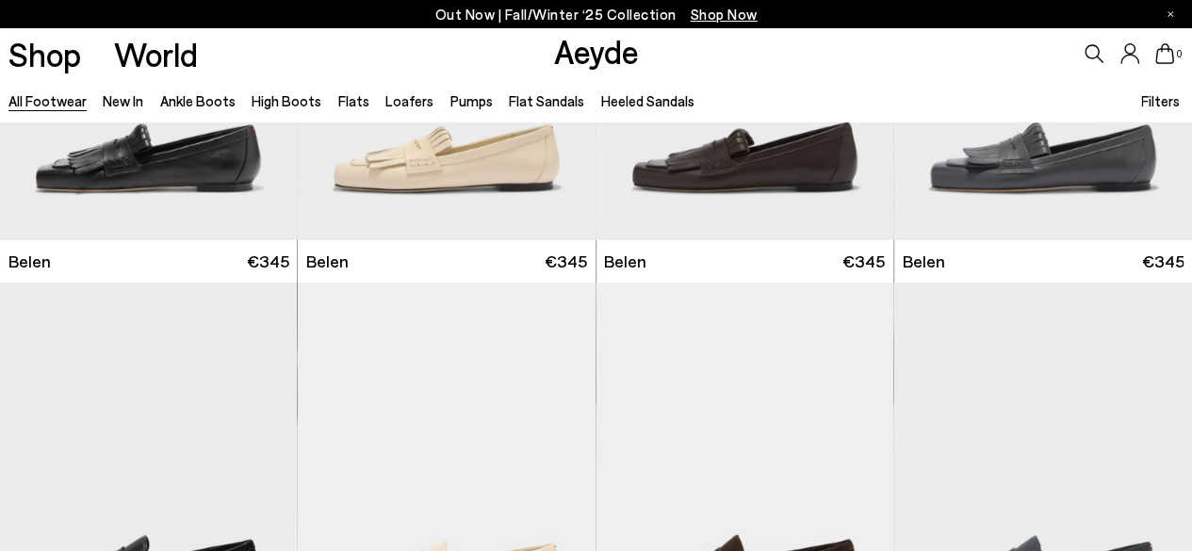
scroll to position [13608, 0]
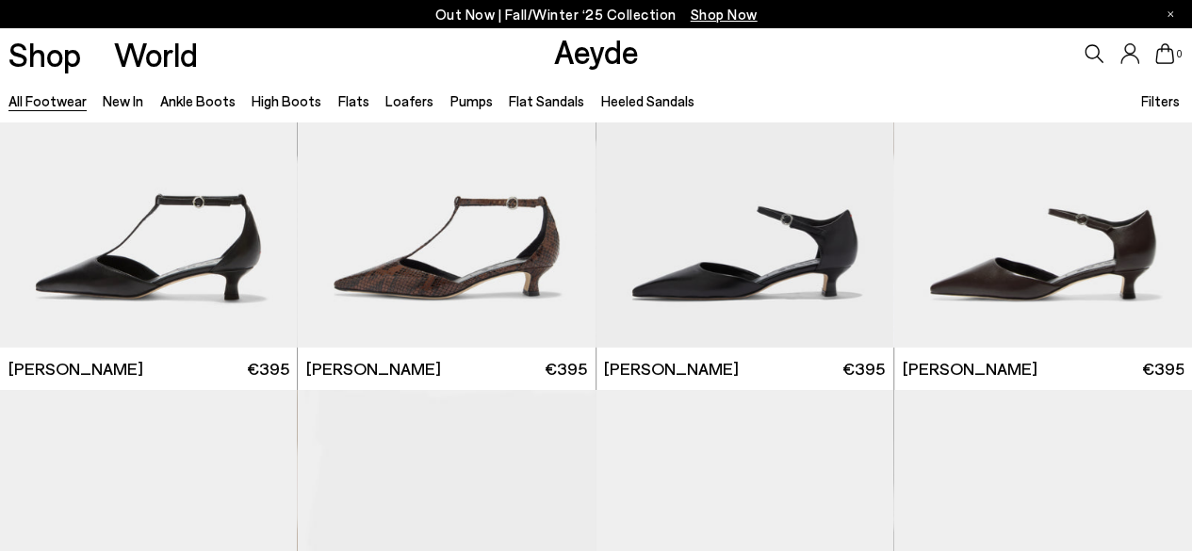
scroll to position [17641, 0]
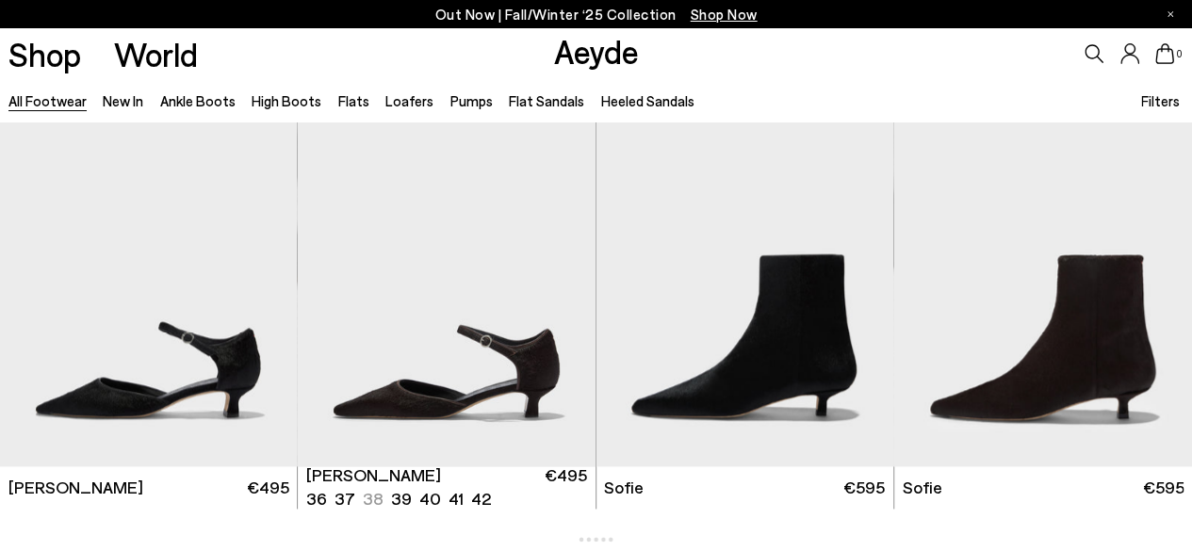
scroll to position [4567, 0]
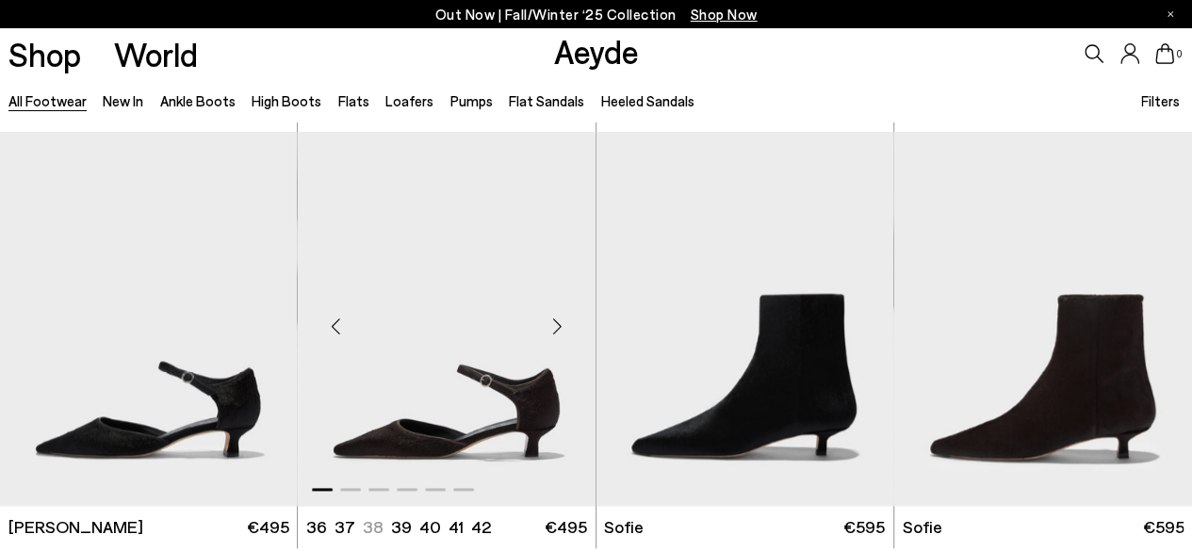
click at [473, 427] on img "1 / 6" at bounding box center [447, 319] width 298 height 374
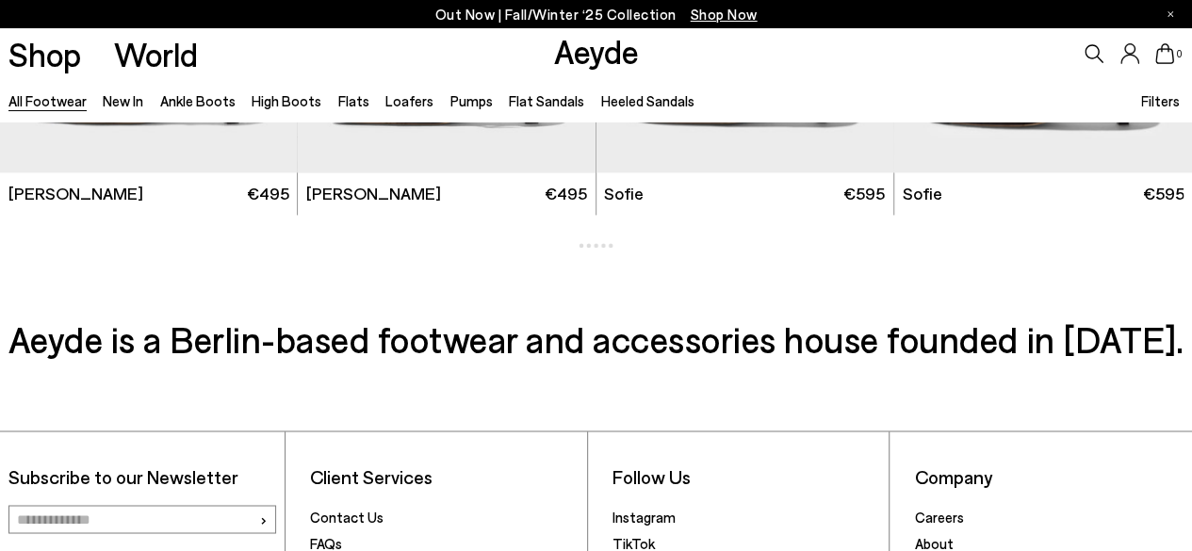
scroll to position [4868, 0]
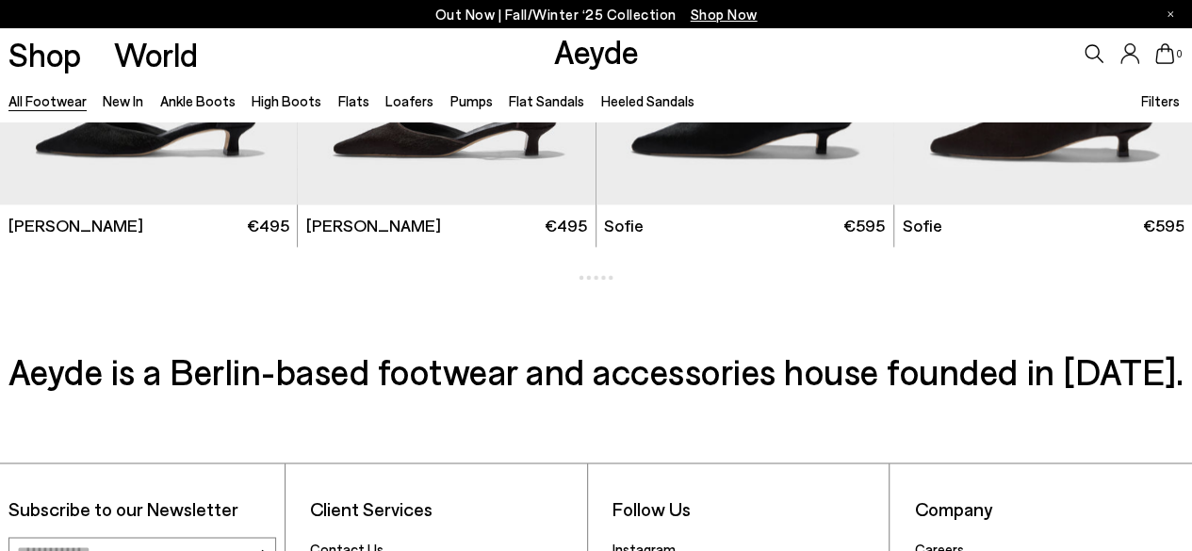
click at [596, 276] on div at bounding box center [596, 277] width 37 height 5
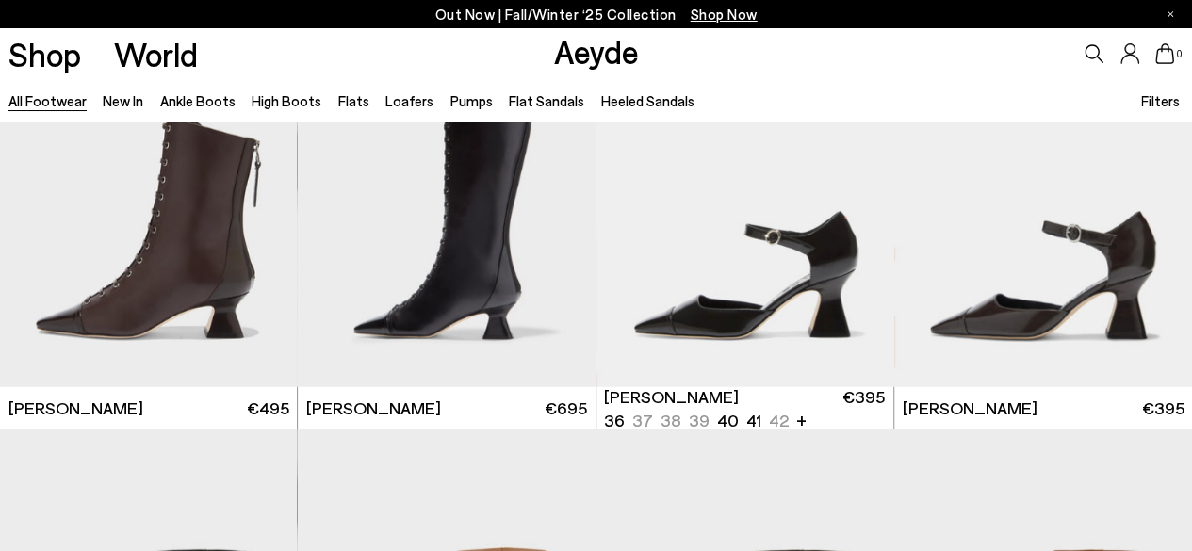
scroll to position [2569, 0]
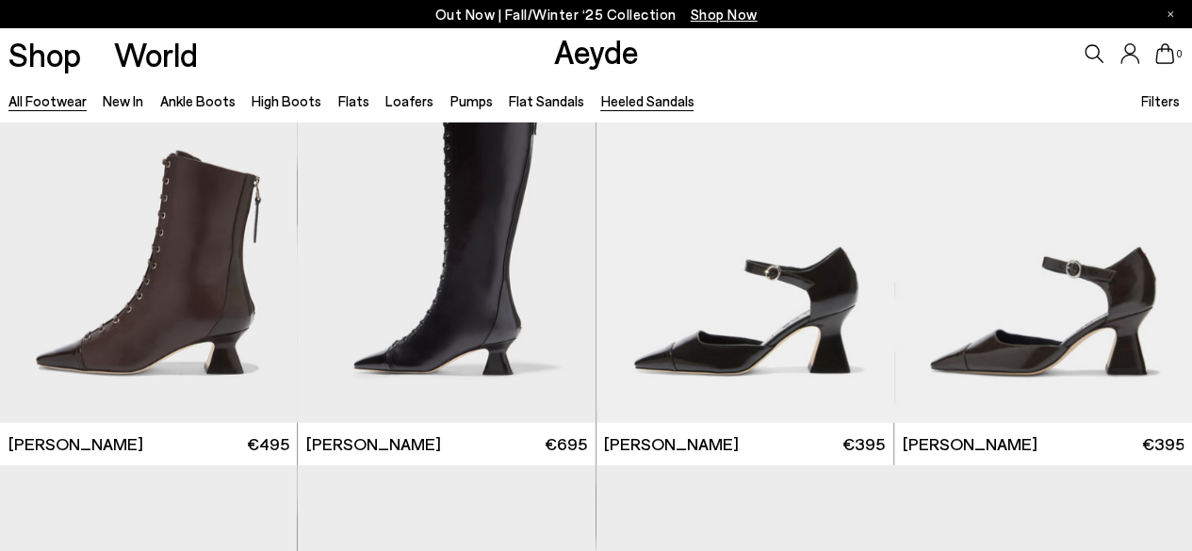
click at [600, 104] on link "Heeled Sandals" at bounding box center [646, 100] width 93 height 17
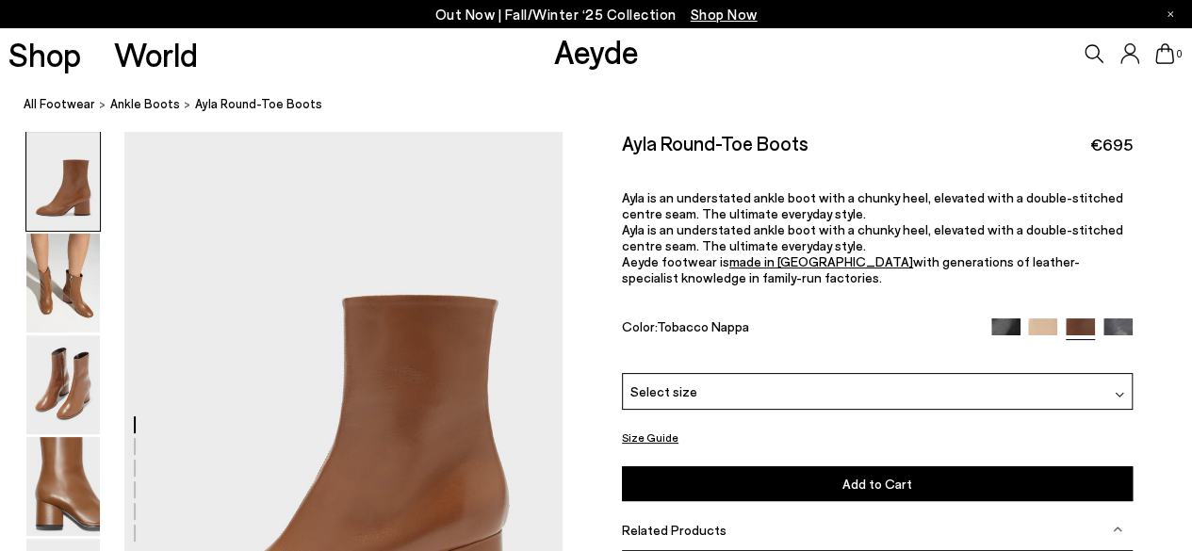
scroll to position [38, 0]
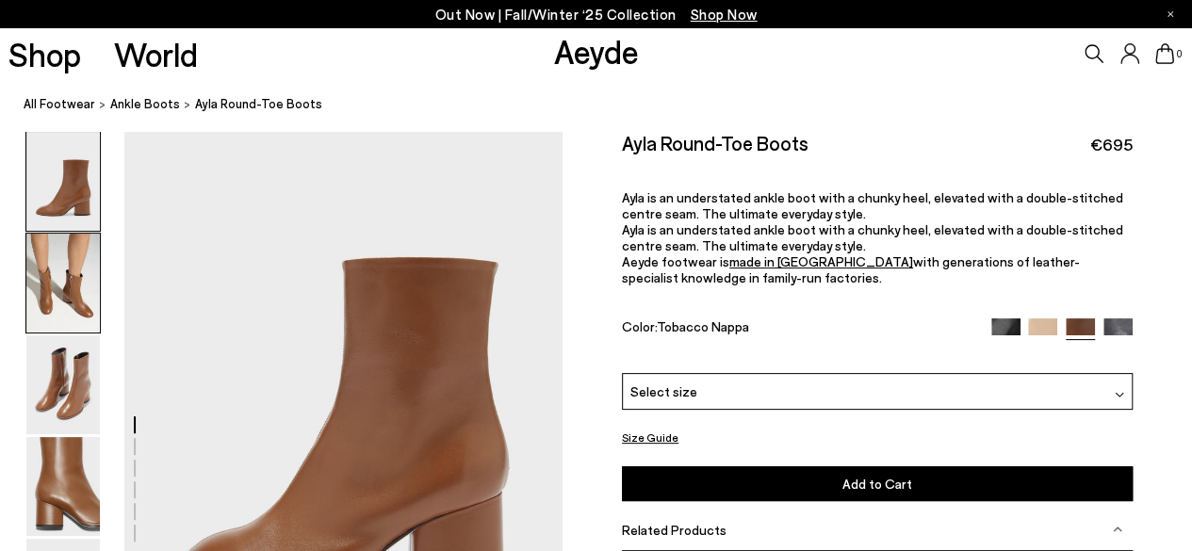
click at [78, 281] on img at bounding box center [63, 283] width 74 height 99
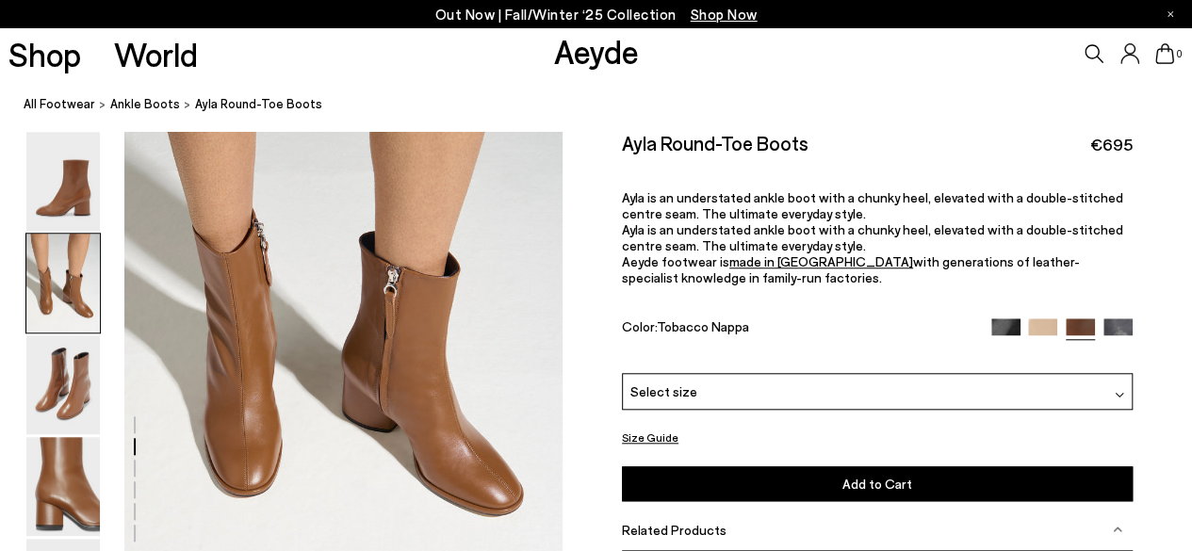
scroll to position [701, 0]
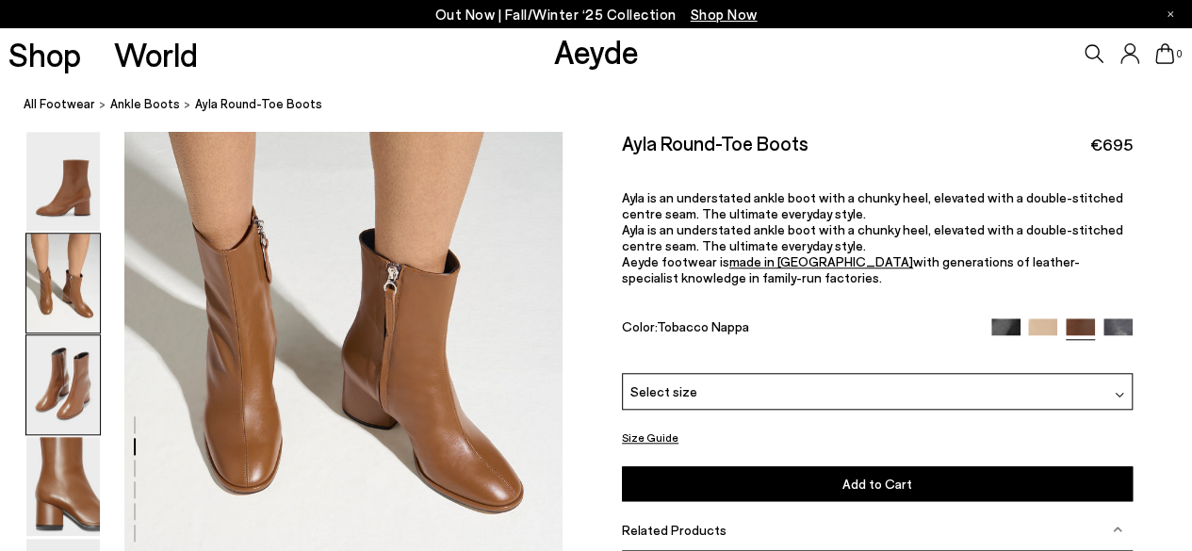
click at [53, 391] on img at bounding box center [63, 384] width 74 height 99
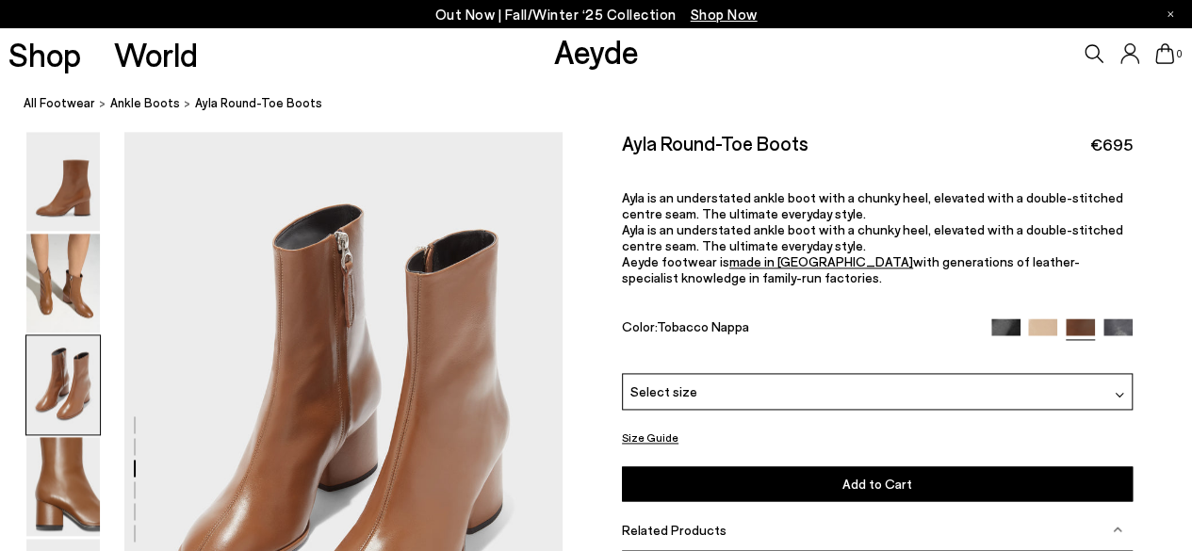
scroll to position [1174, 0]
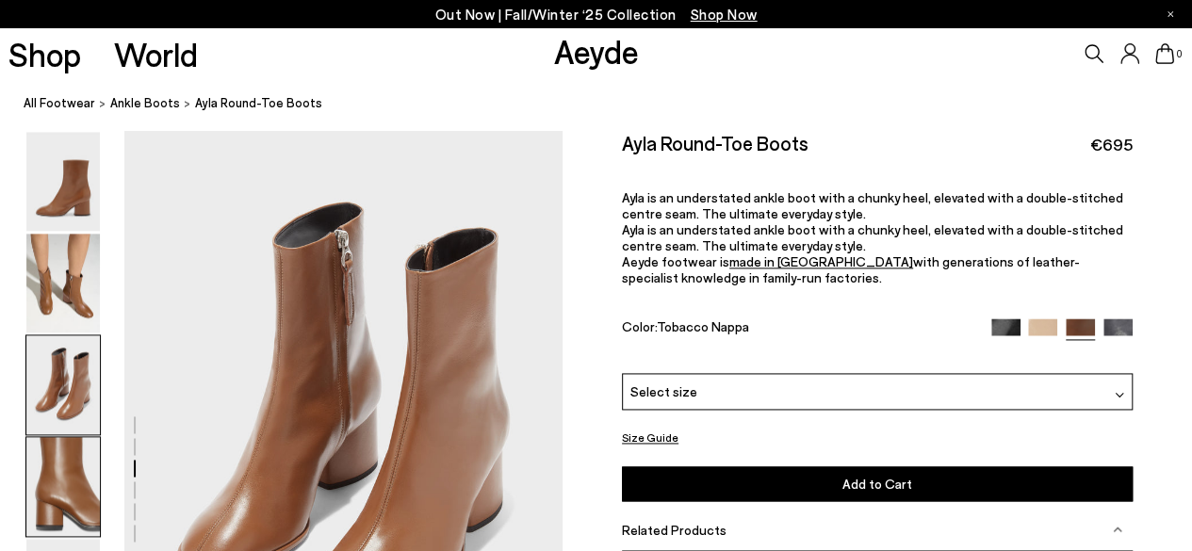
click at [72, 474] on img at bounding box center [63, 486] width 74 height 99
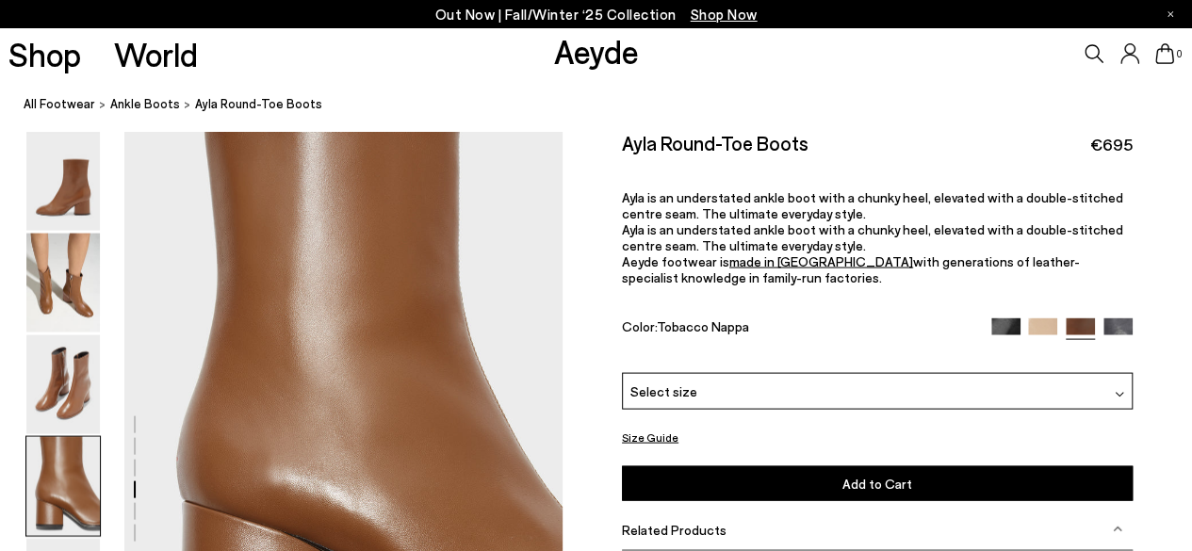
scroll to position [1761, 0]
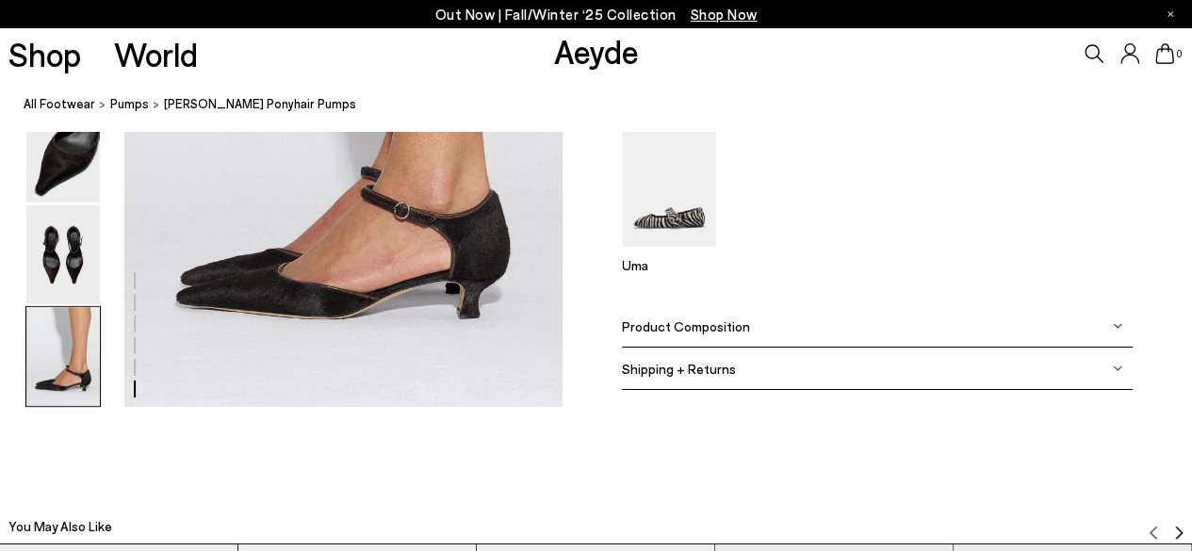
scroll to position [3280, 0]
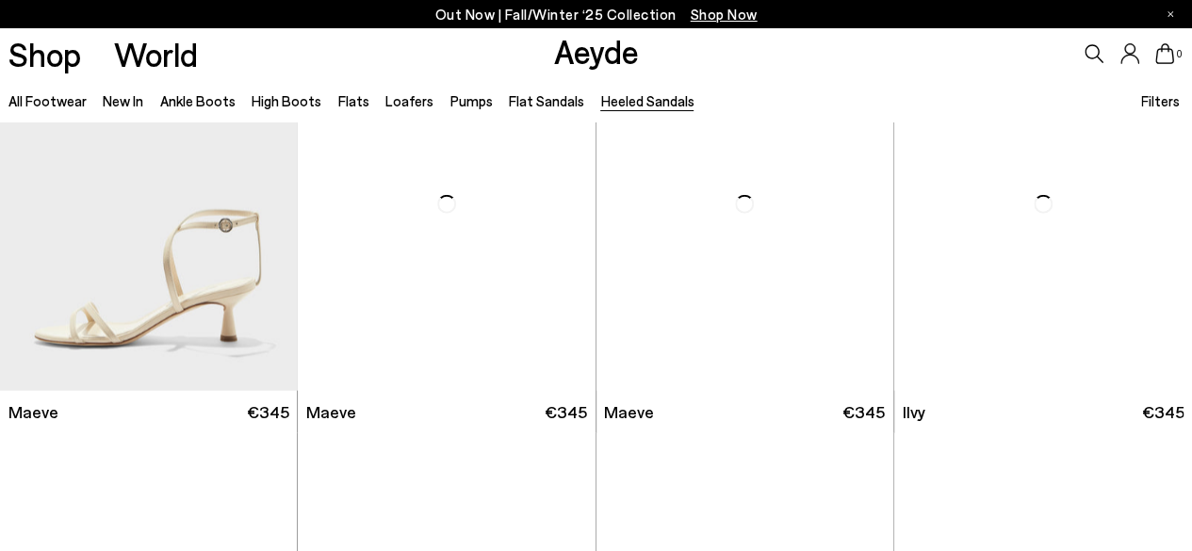
scroll to position [2186, 0]
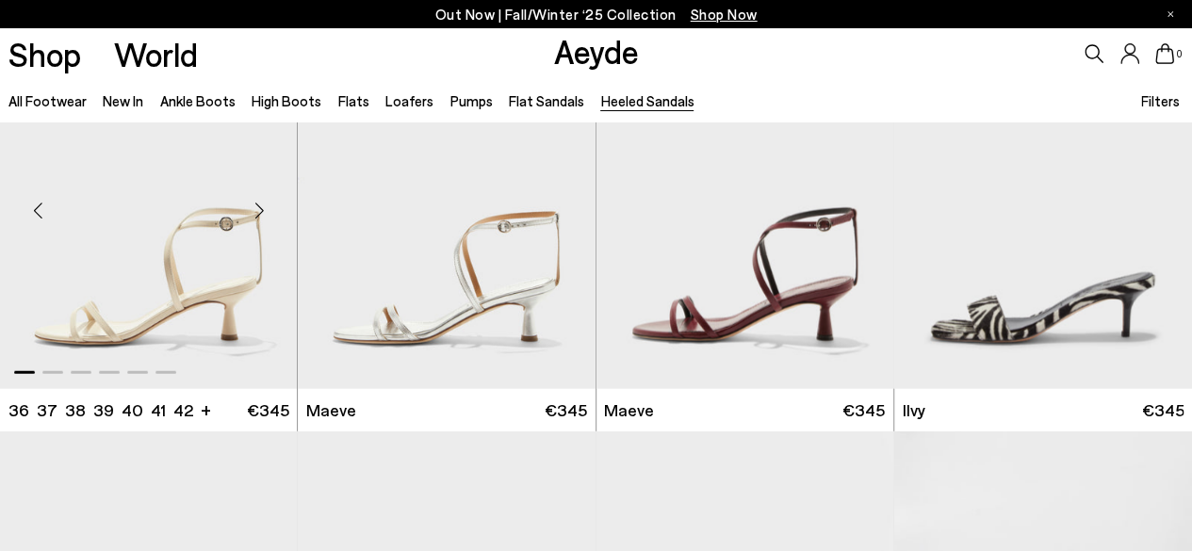
click at [123, 327] on img "1 / 6" at bounding box center [149, 203] width 298 height 374
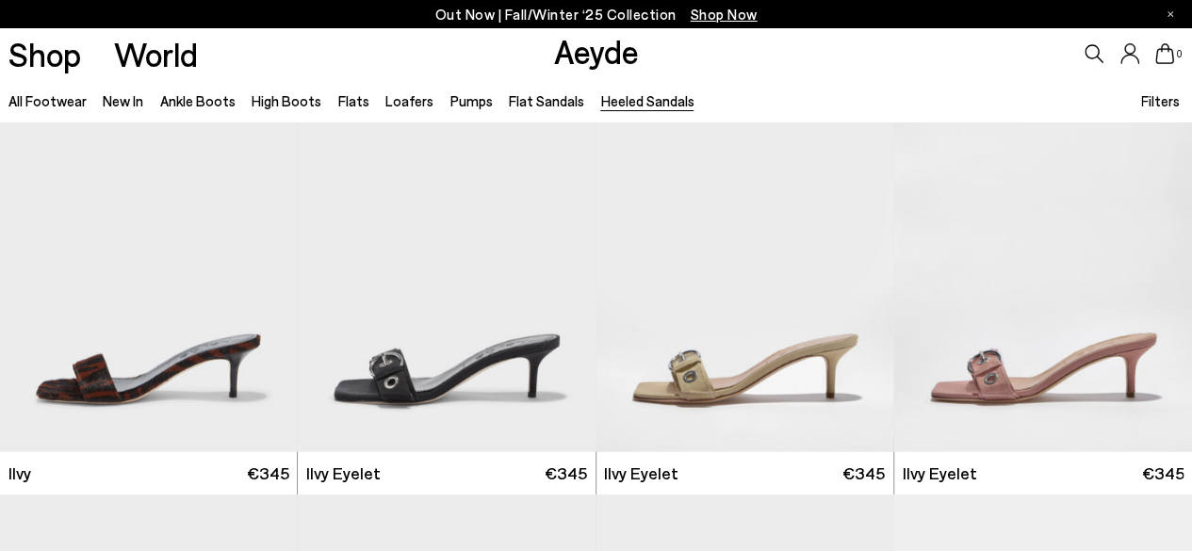
scroll to position [2563, 0]
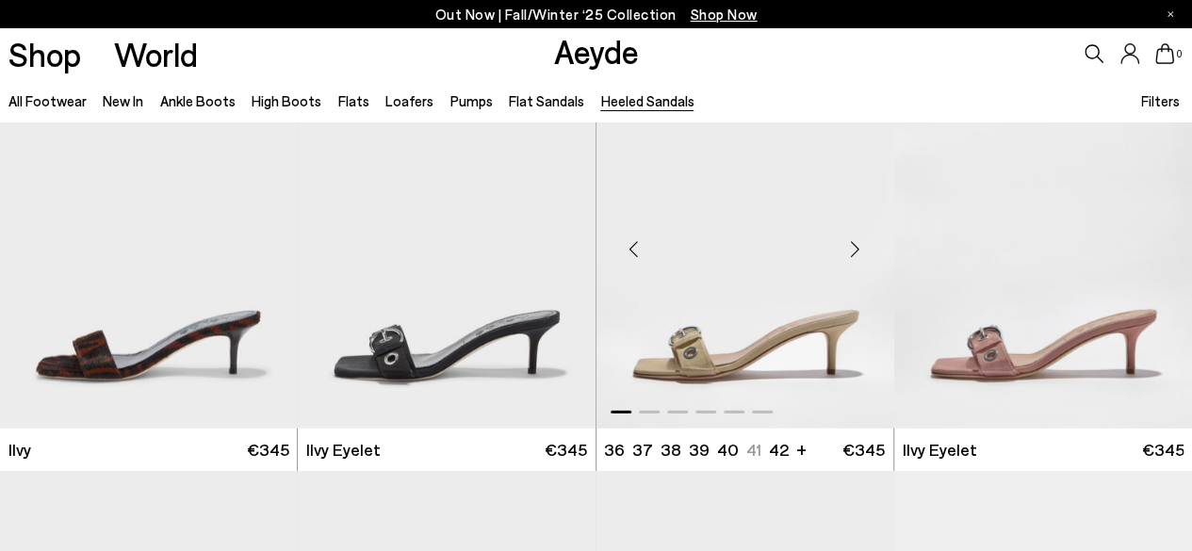
click at [746, 336] on img "1 / 6" at bounding box center [746, 242] width 298 height 374
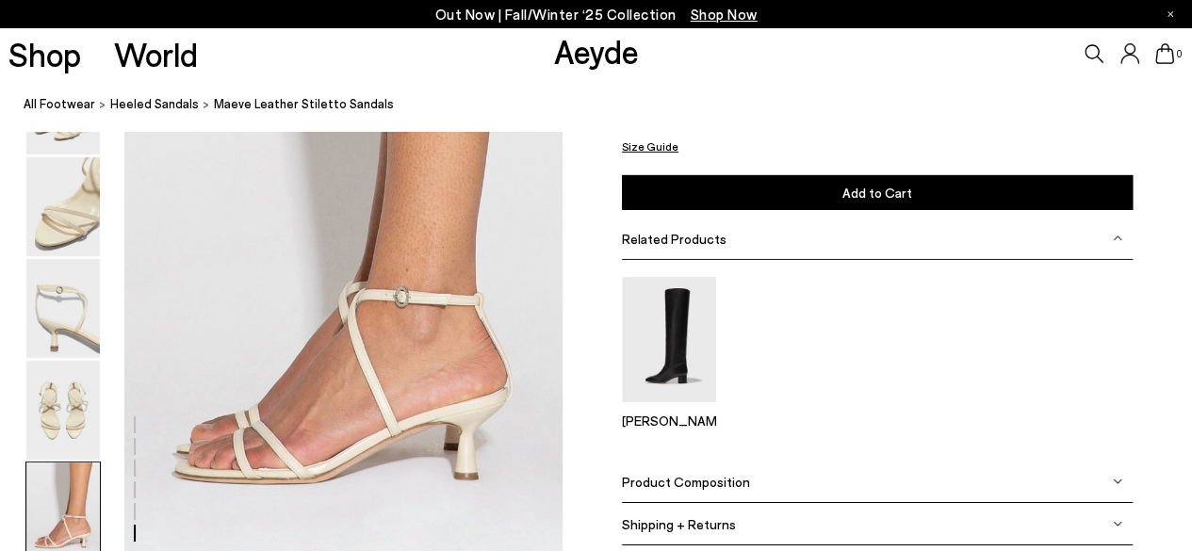
scroll to position [3091, 0]
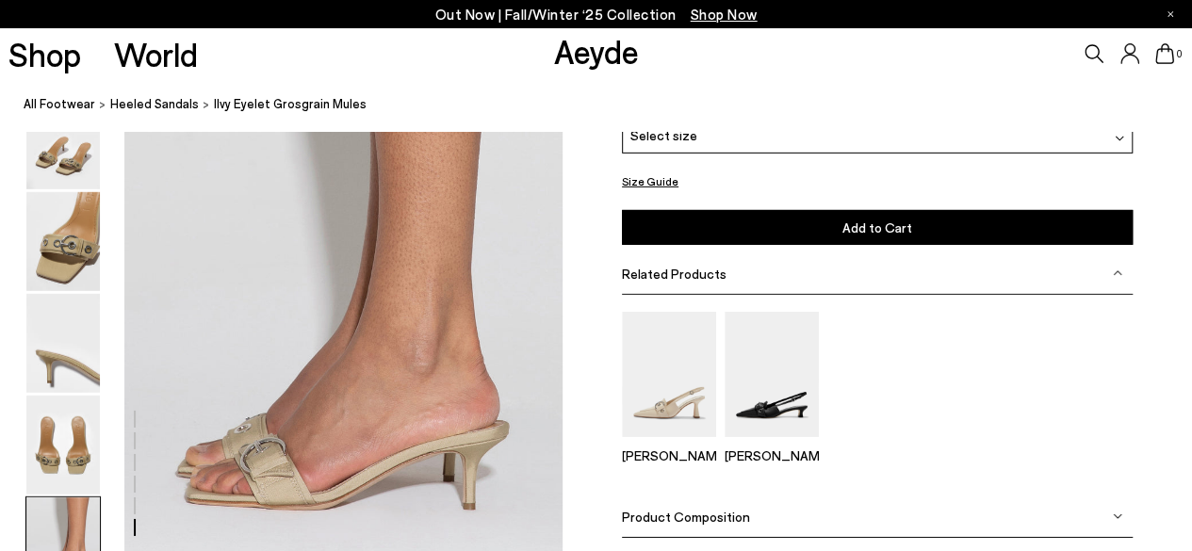
scroll to position [2940, 0]
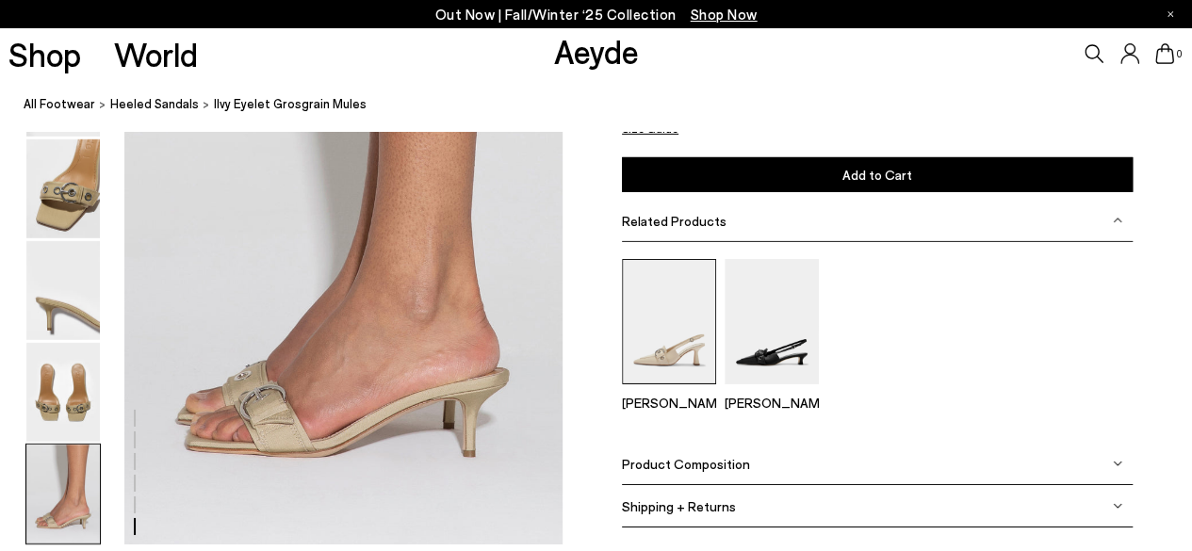
click at [688, 334] on img at bounding box center [669, 321] width 94 height 125
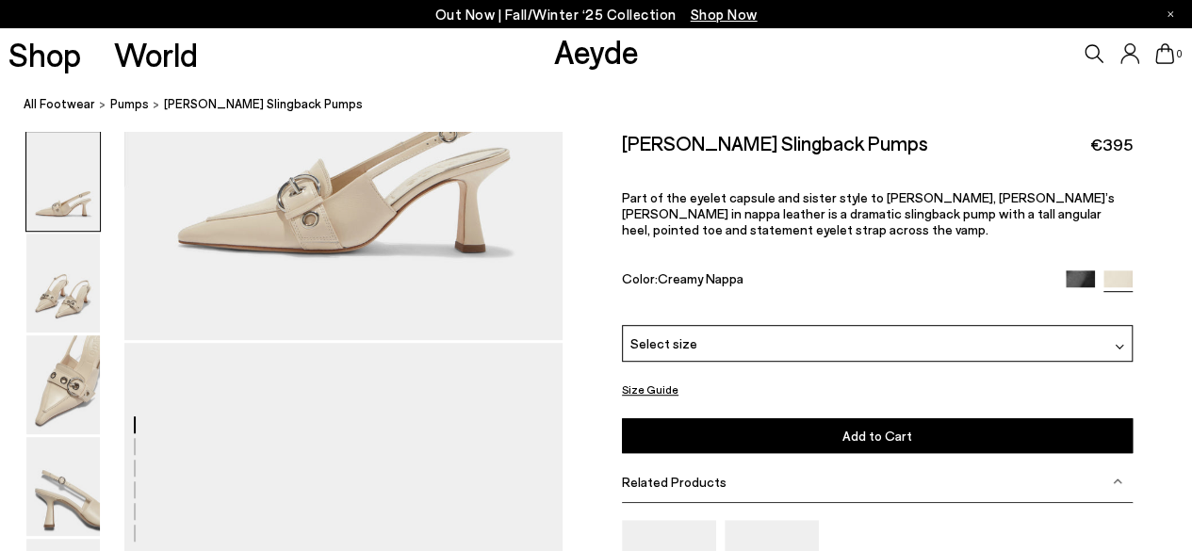
scroll to position [377, 0]
